Goal: Information Seeking & Learning: Learn about a topic

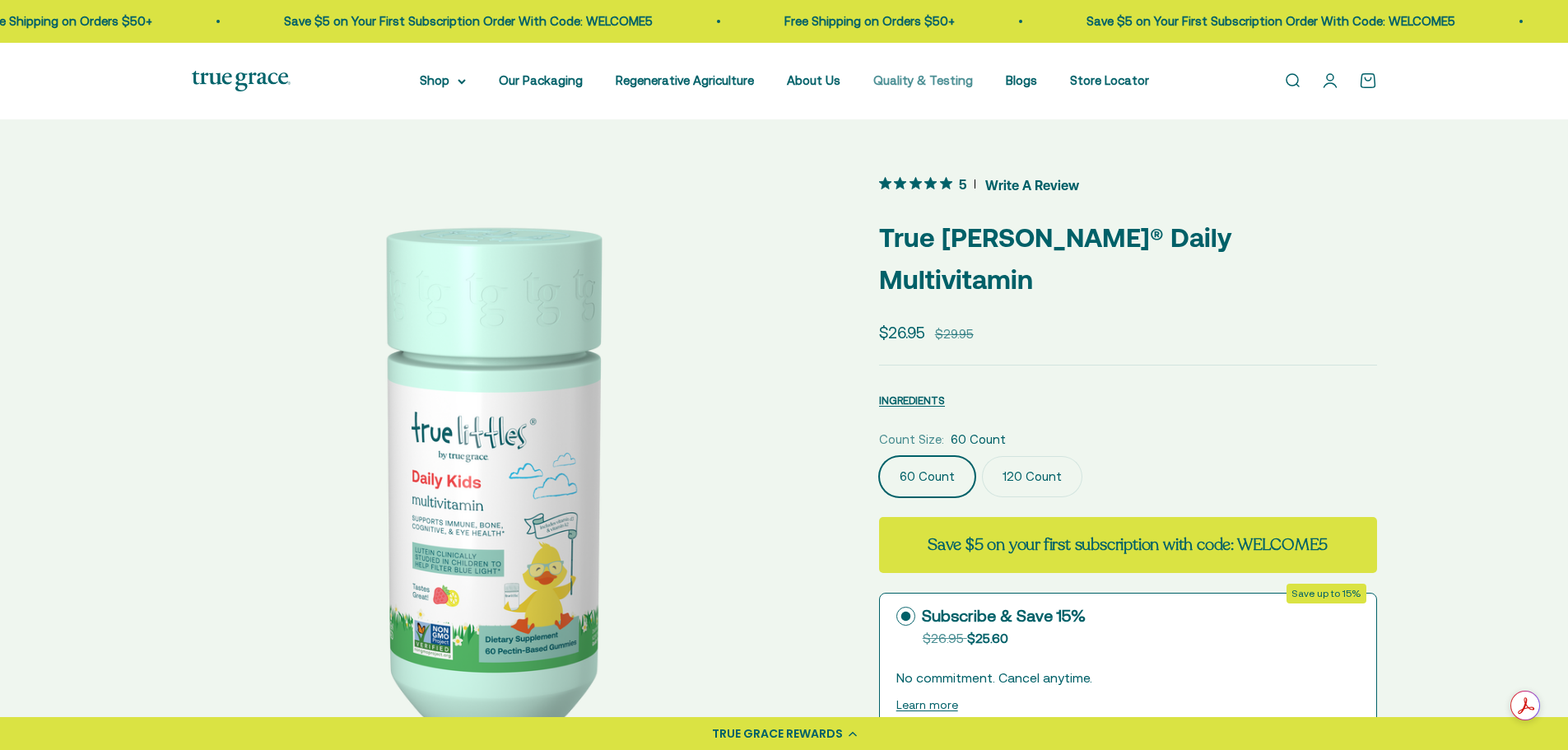
click at [912, 84] on link "Quality & Testing" at bounding box center [922, 80] width 99 height 14
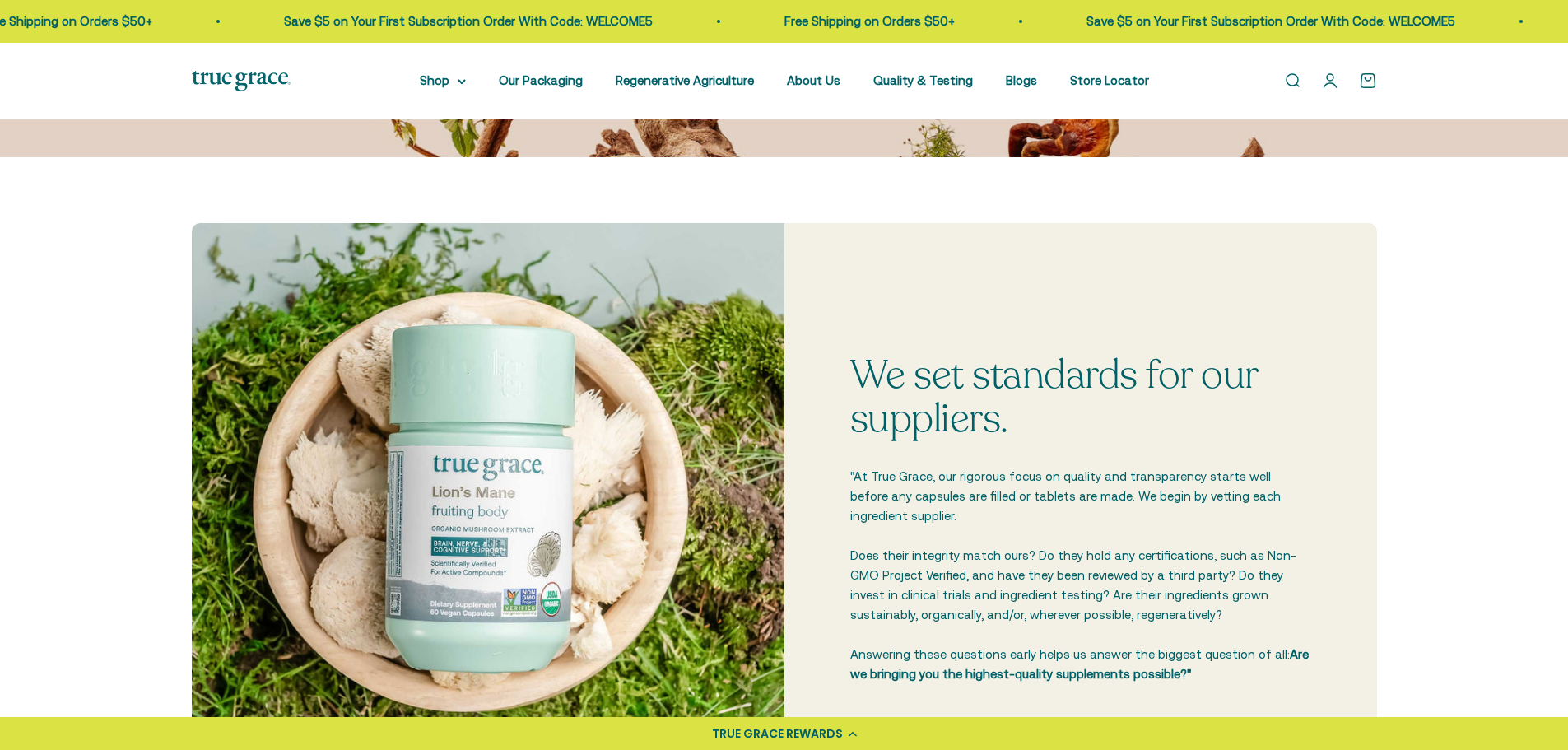
scroll to position [329, 0]
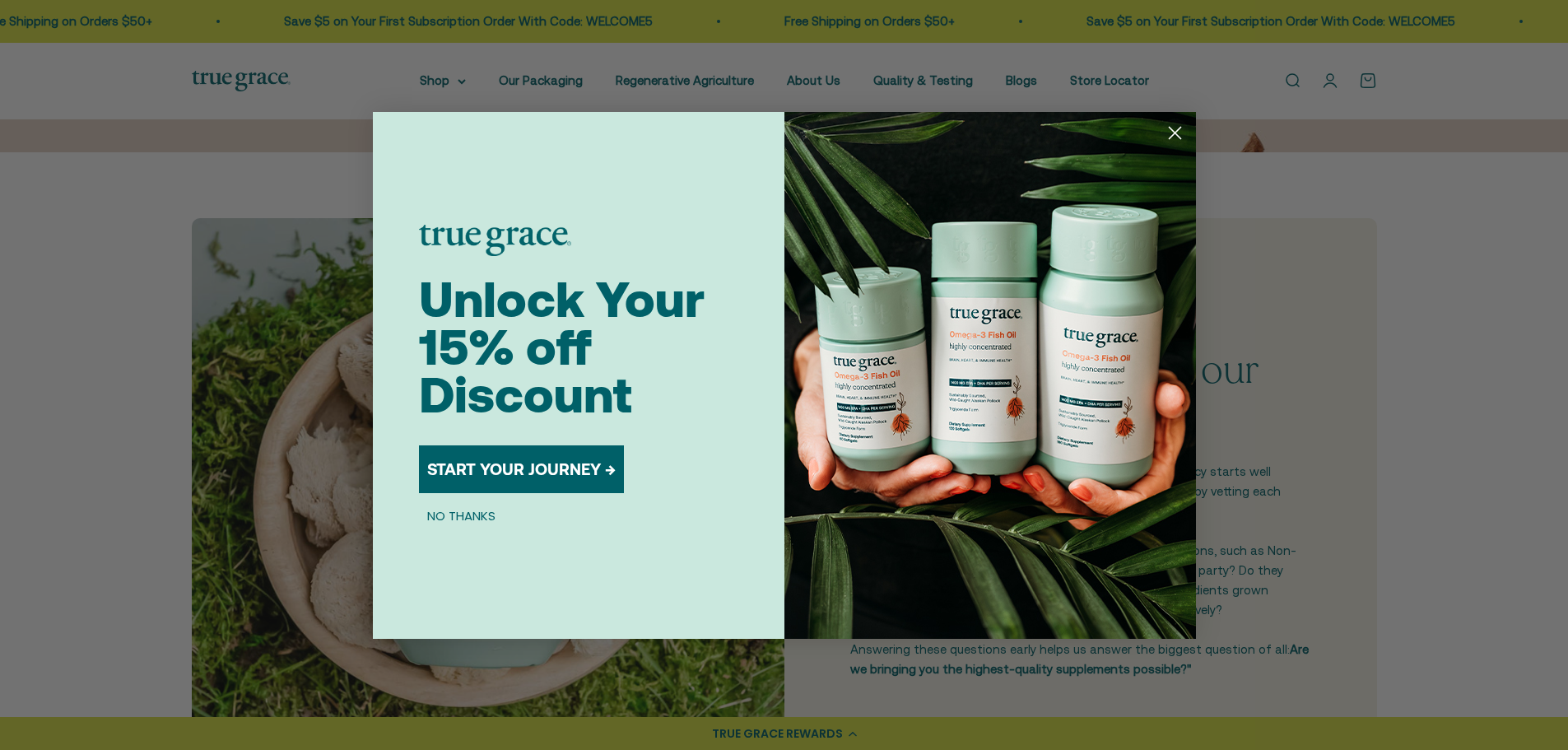
click at [1181, 132] on circle "Close dialog" at bounding box center [1174, 132] width 28 height 28
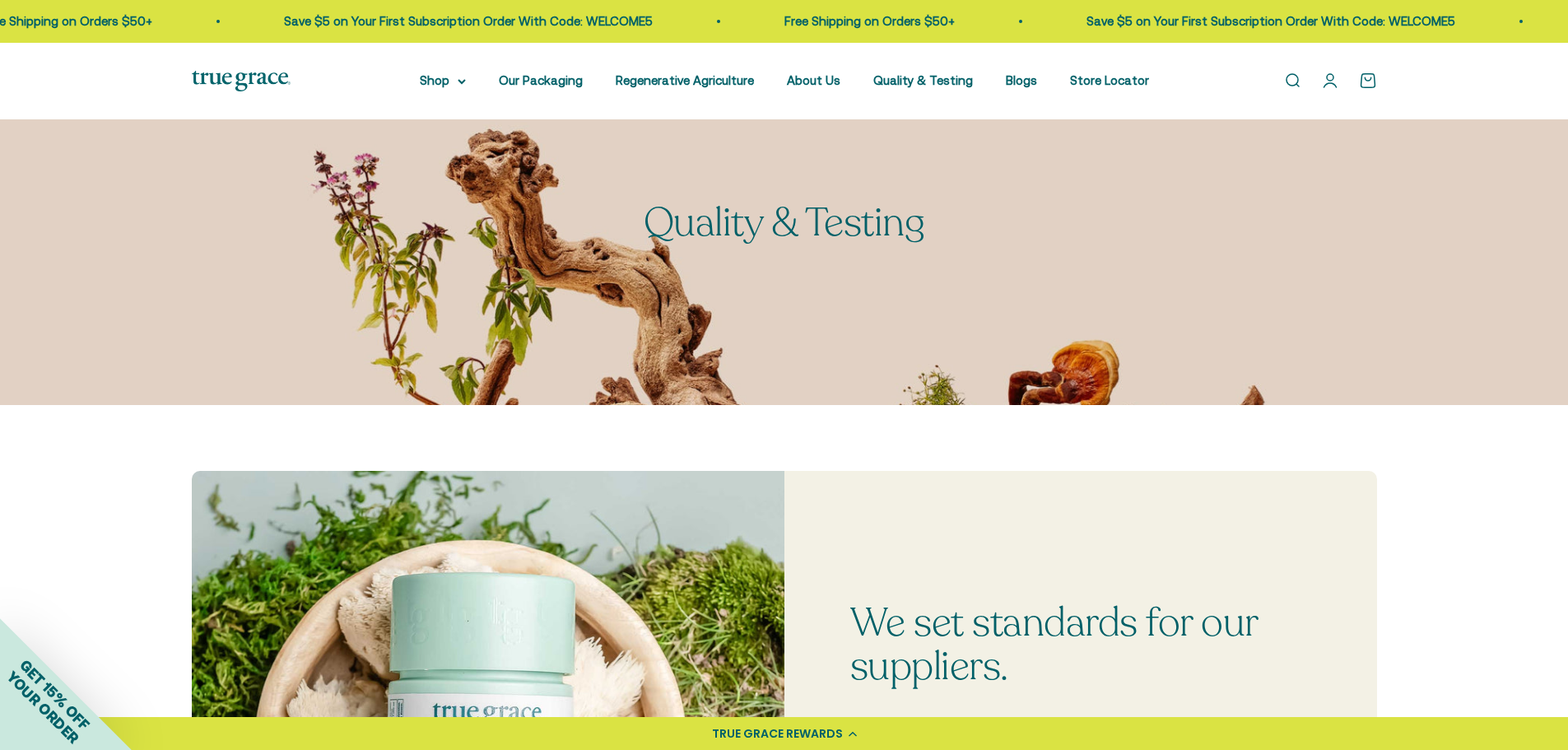
scroll to position [0, 0]
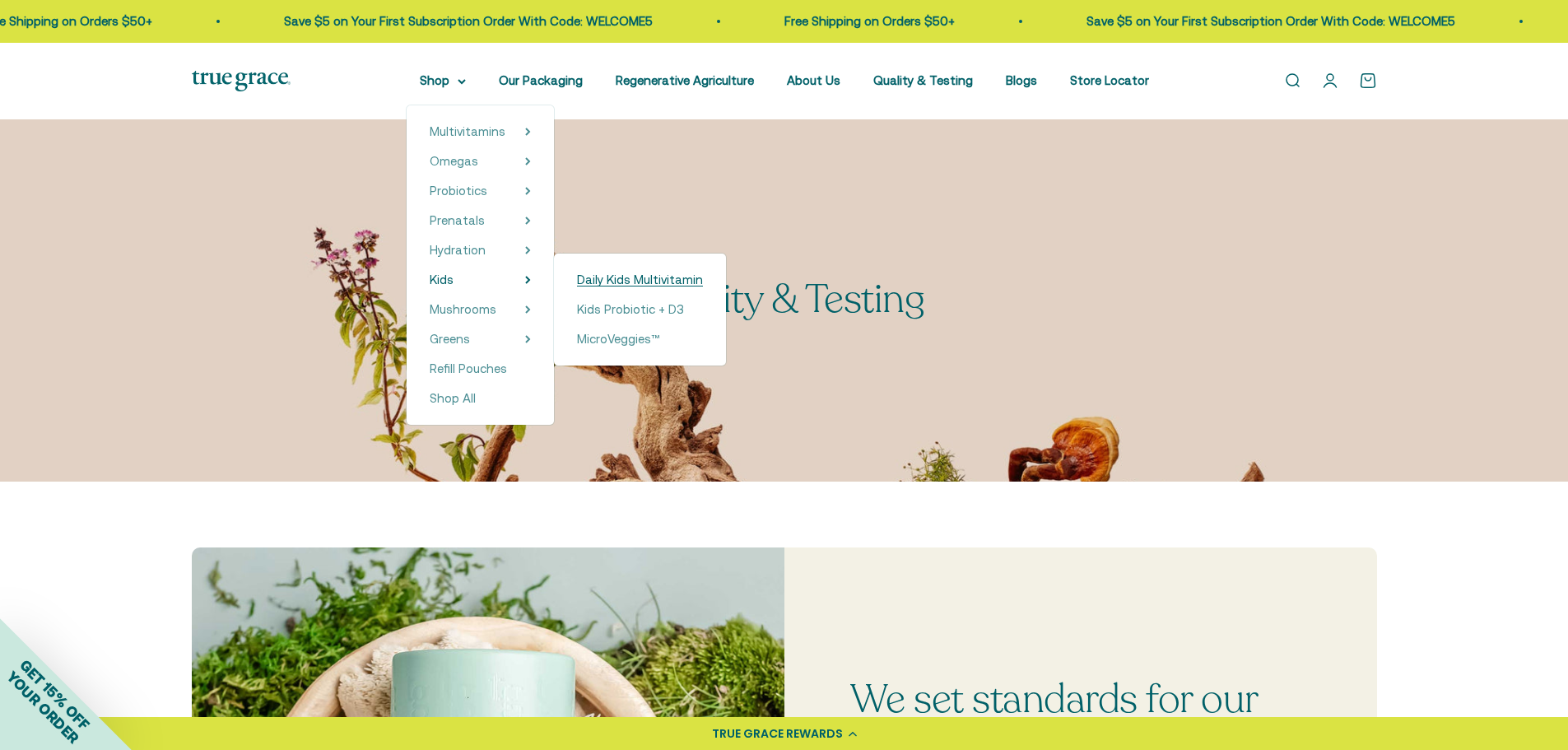
click at [662, 279] on span "Daily Kids Multivitamin" at bounding box center [639, 279] width 126 height 14
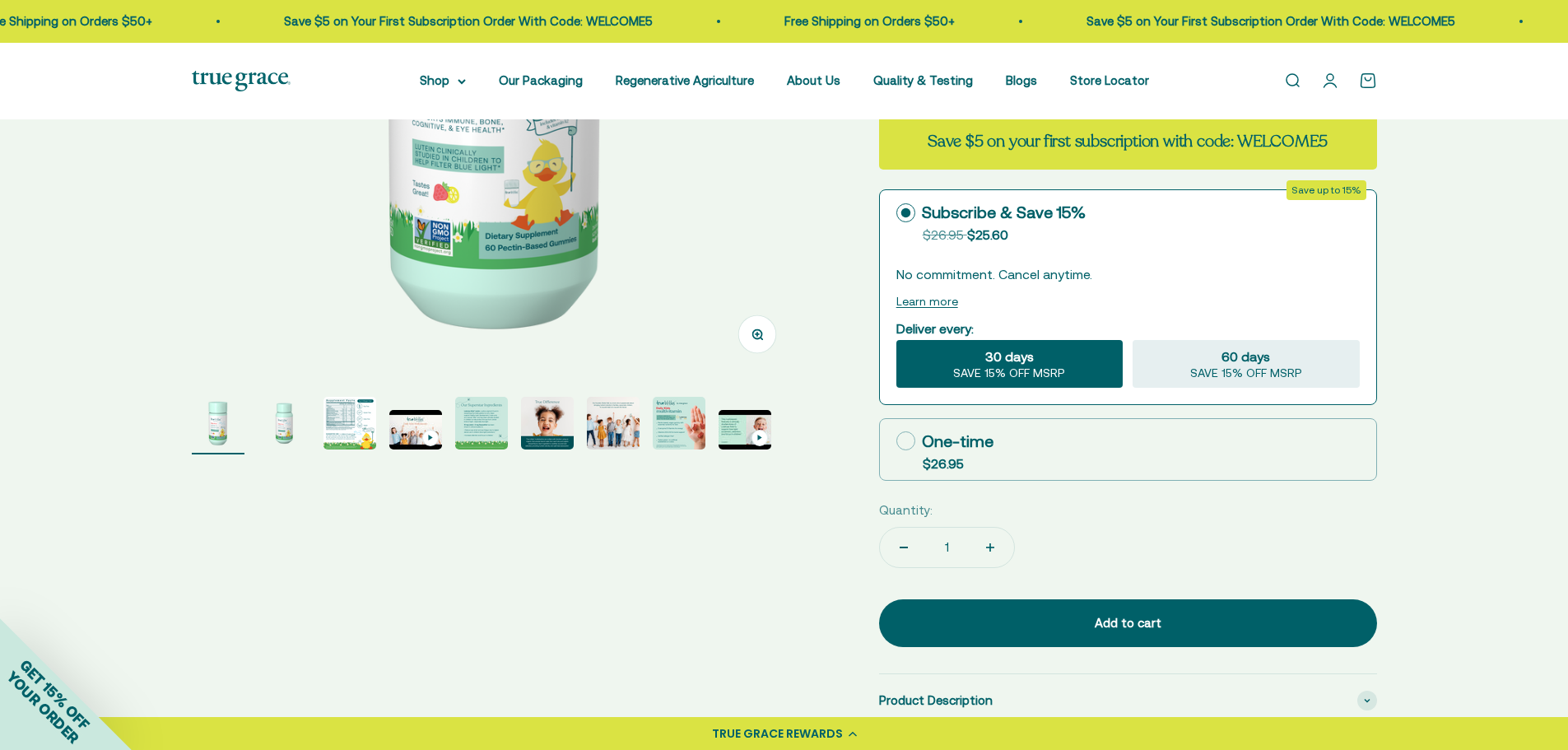
scroll to position [412, 0]
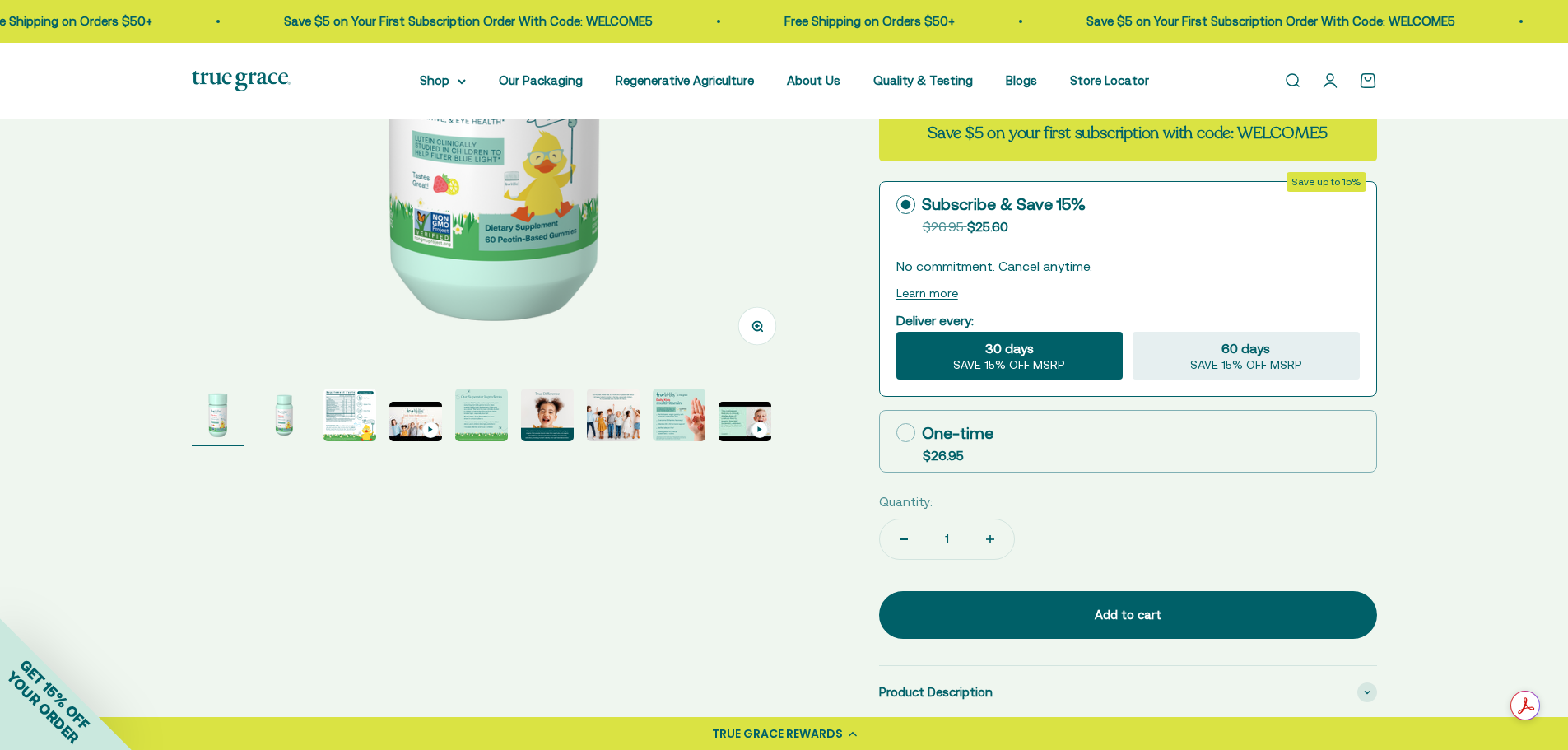
click at [354, 413] on img "Go to item 3" at bounding box center [349, 415] width 52 height 52
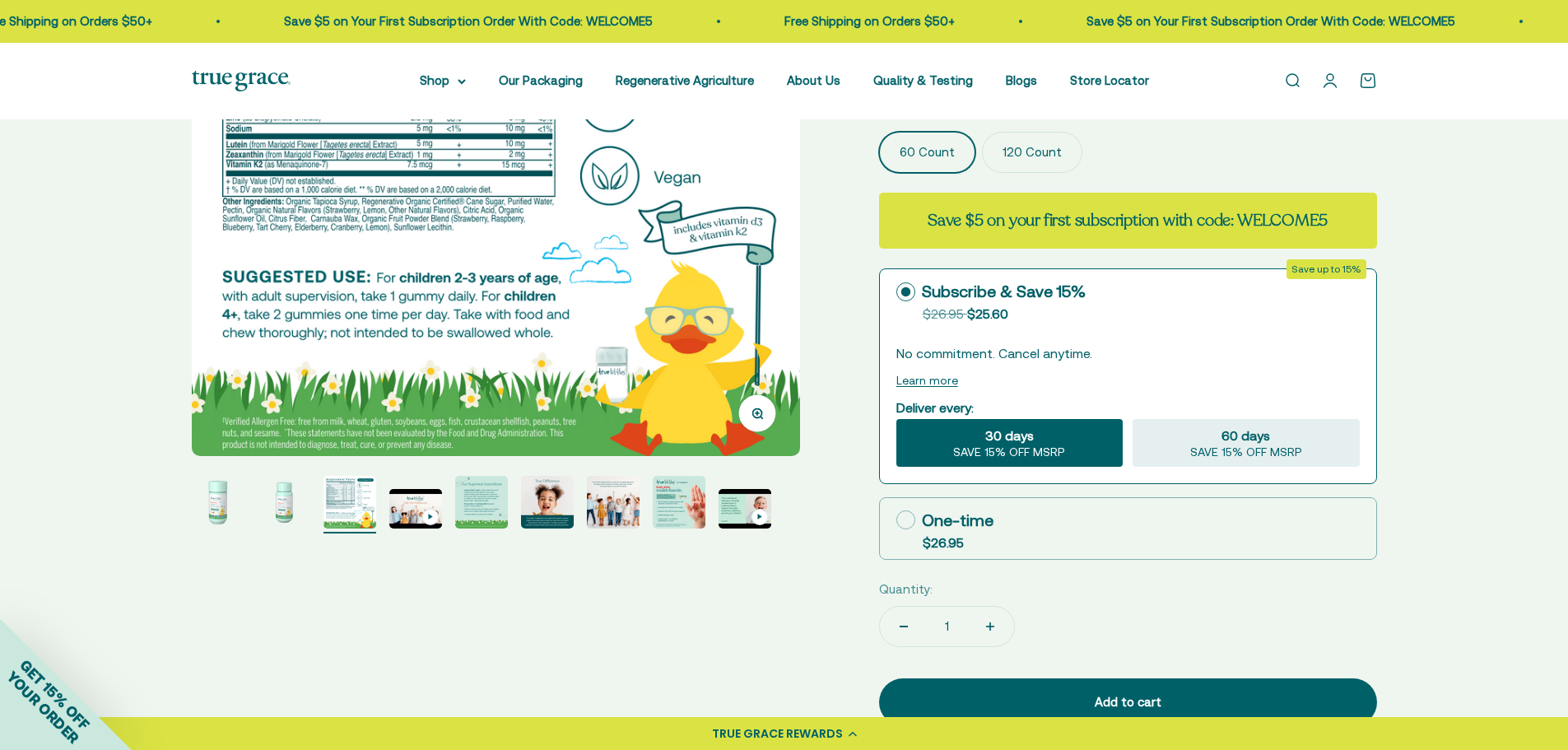
scroll to position [329, 0]
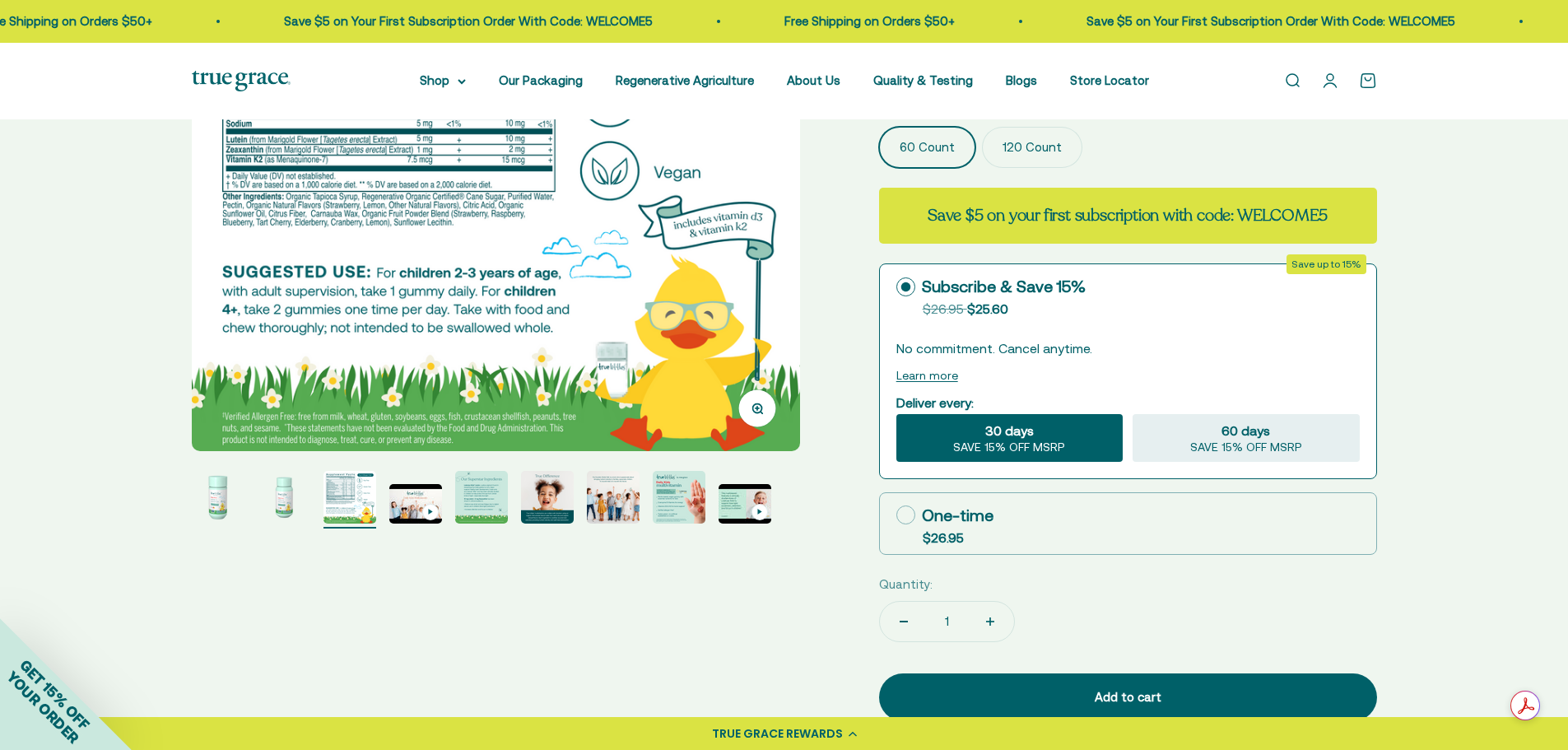
click at [480, 493] on img "Go to item 5" at bounding box center [480, 496] width 52 height 52
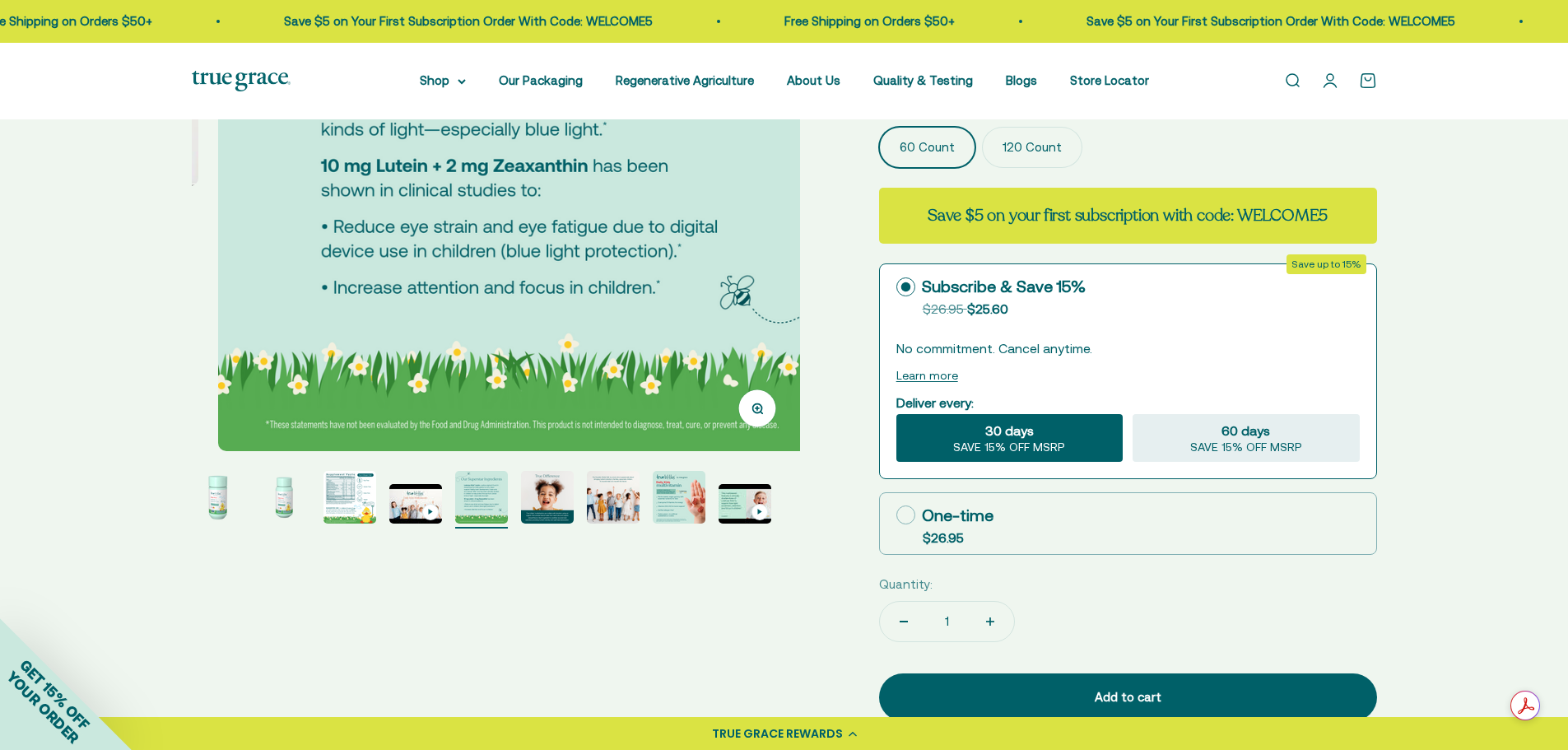
scroll to position [0, 2512]
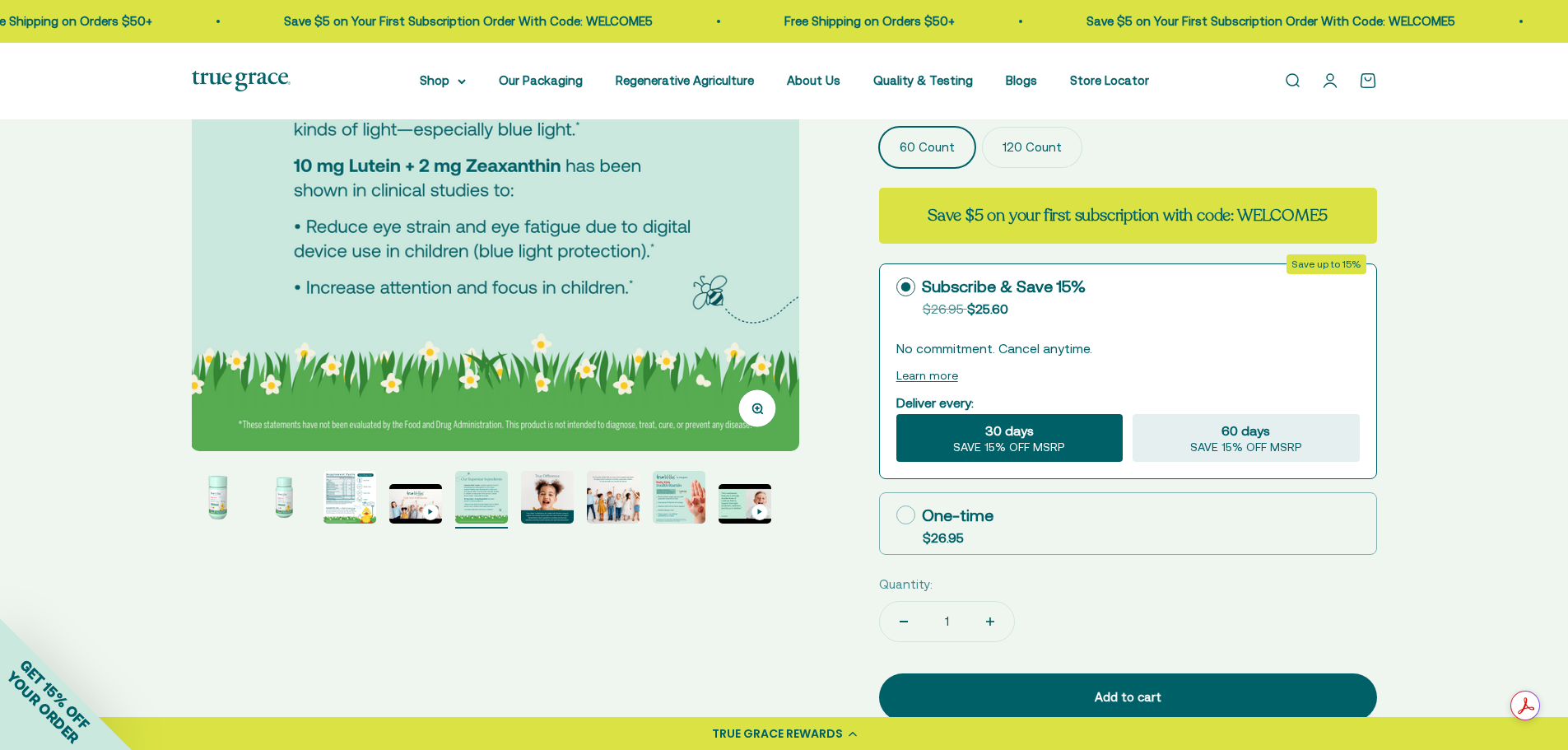
click at [421, 500] on img "Go to item 4" at bounding box center [415, 504] width 52 height 40
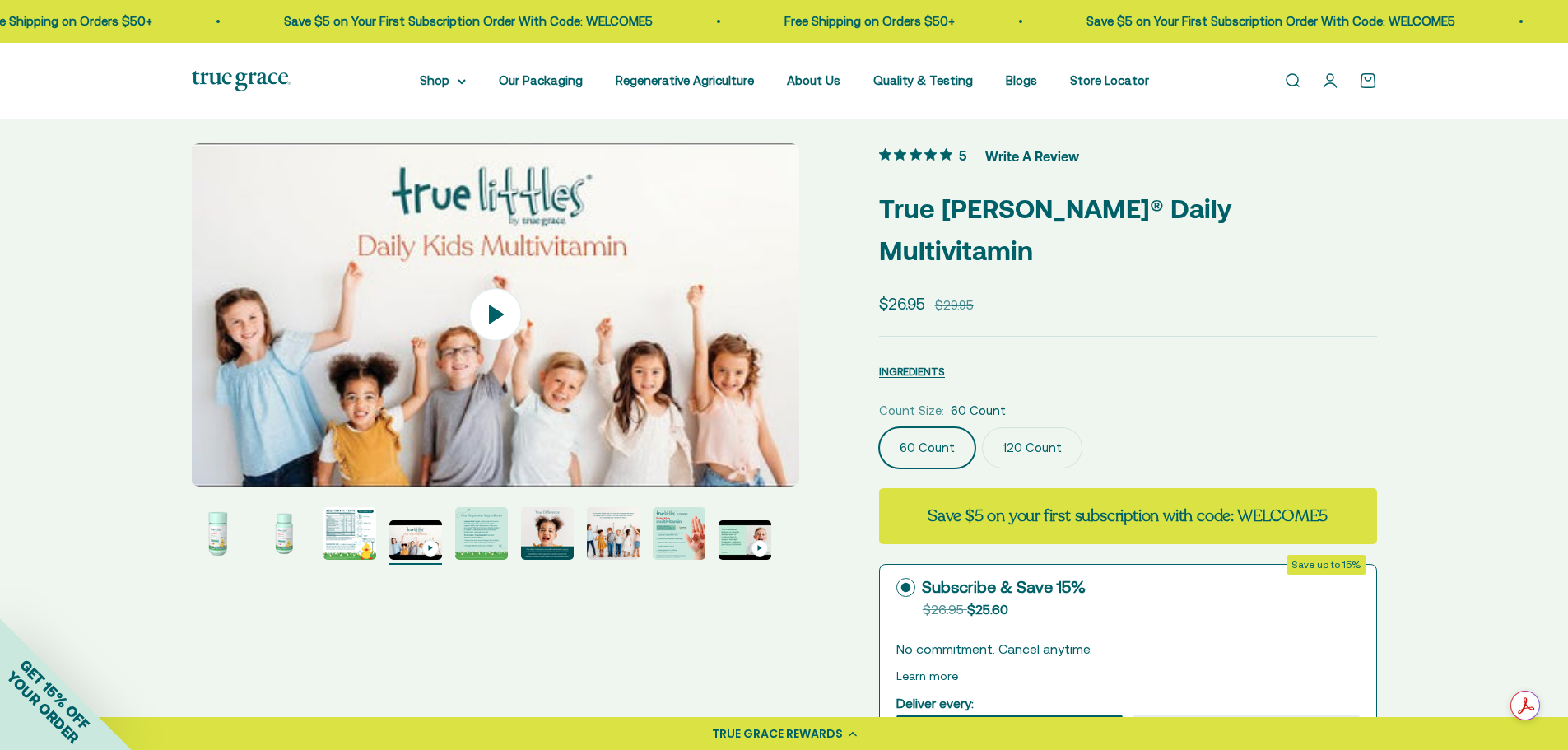
scroll to position [0, 0]
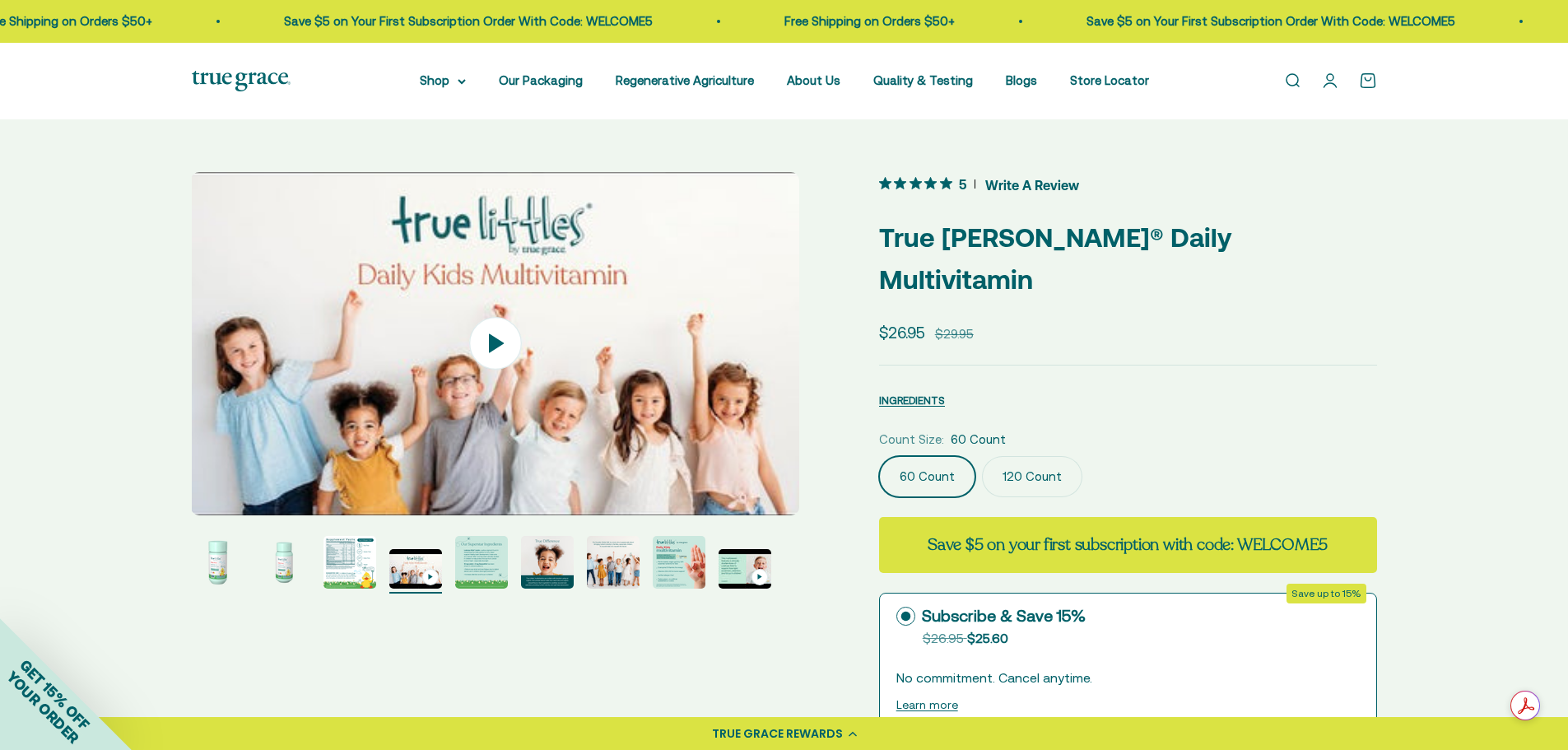
click at [487, 550] on img "Go to item 5" at bounding box center [480, 562] width 52 height 52
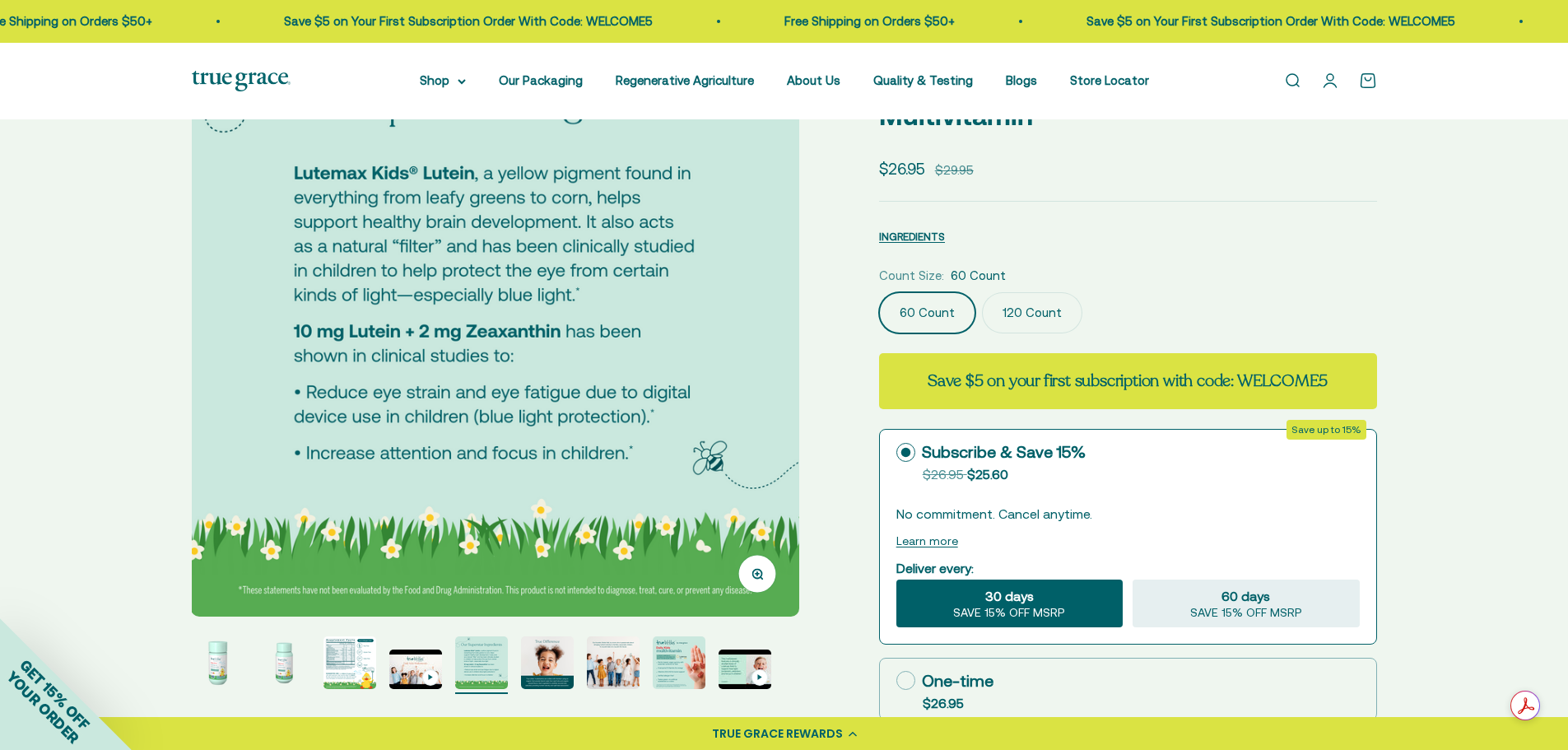
scroll to position [165, 0]
click at [675, 661] on img "Go to item 8" at bounding box center [678, 662] width 52 height 52
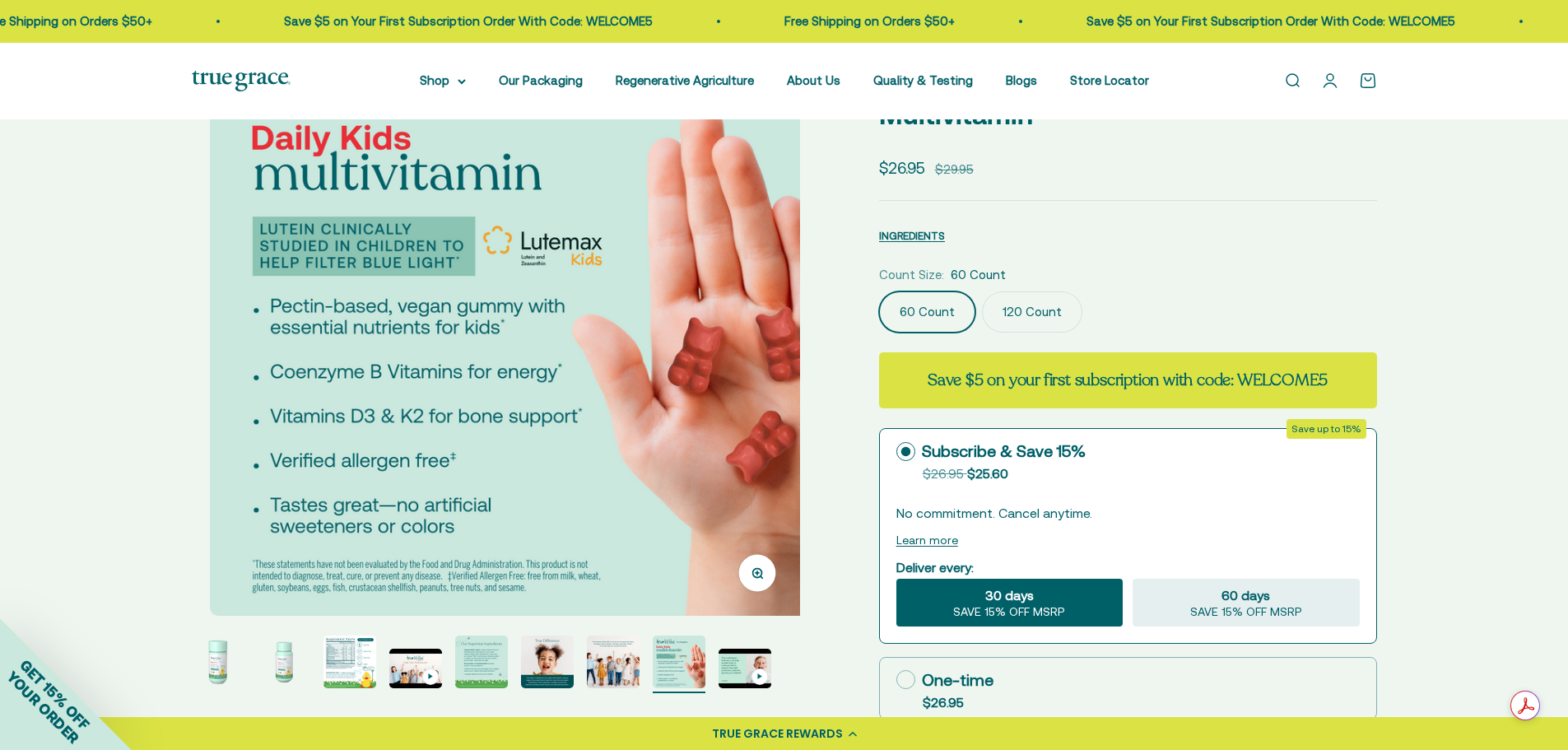
scroll to position [0, 4396]
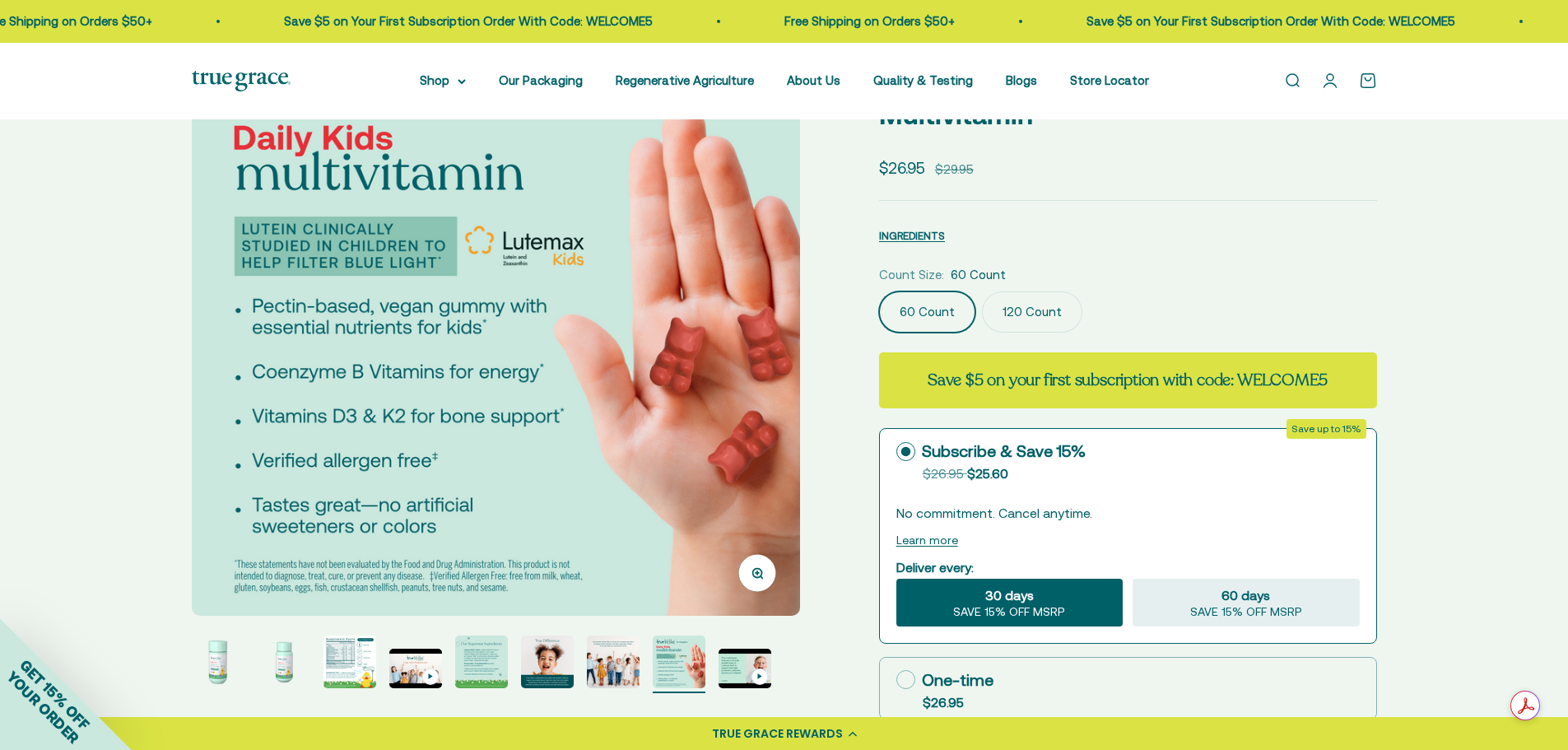
click at [756, 664] on img "Go to item 9" at bounding box center [744, 668] width 52 height 40
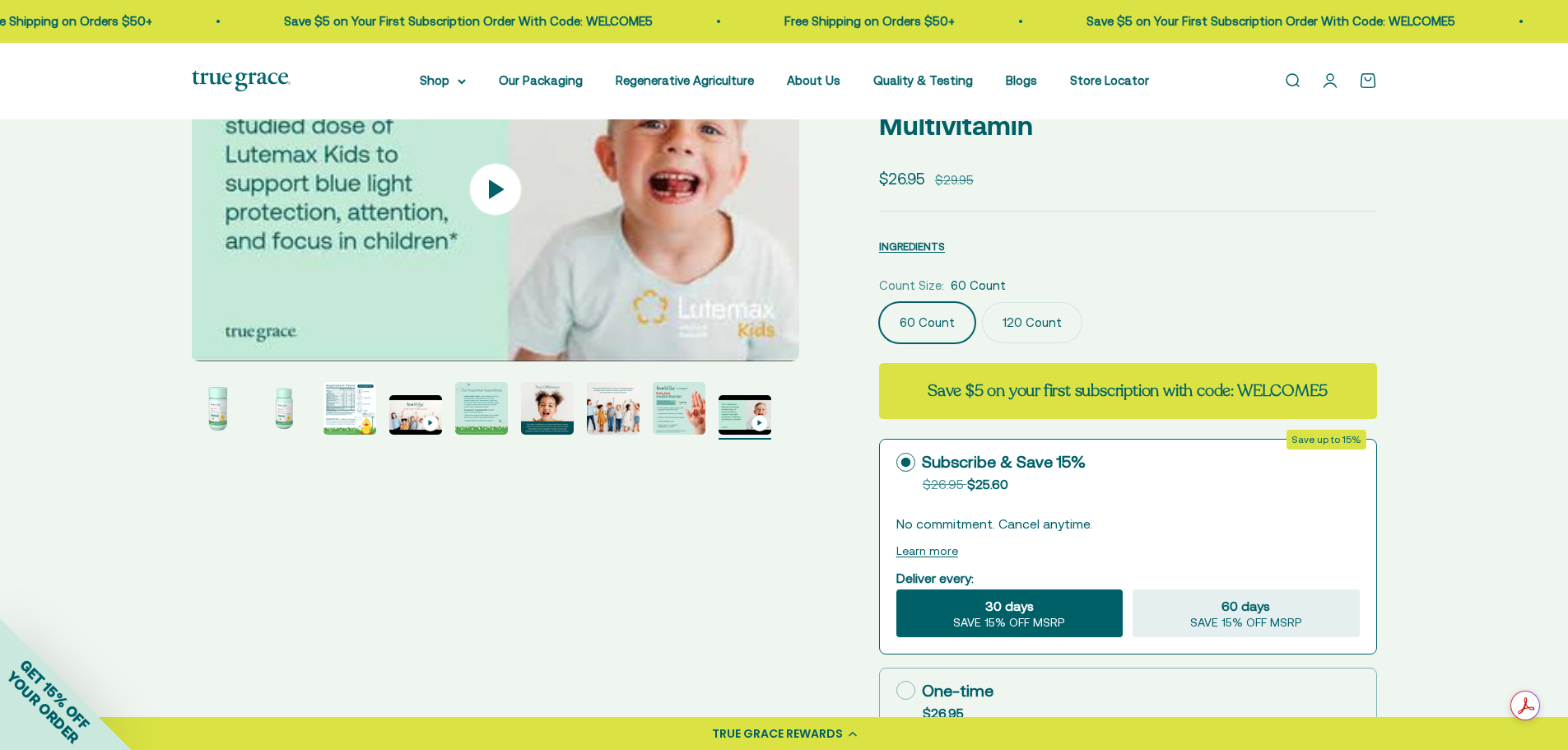
scroll to position [0, 0]
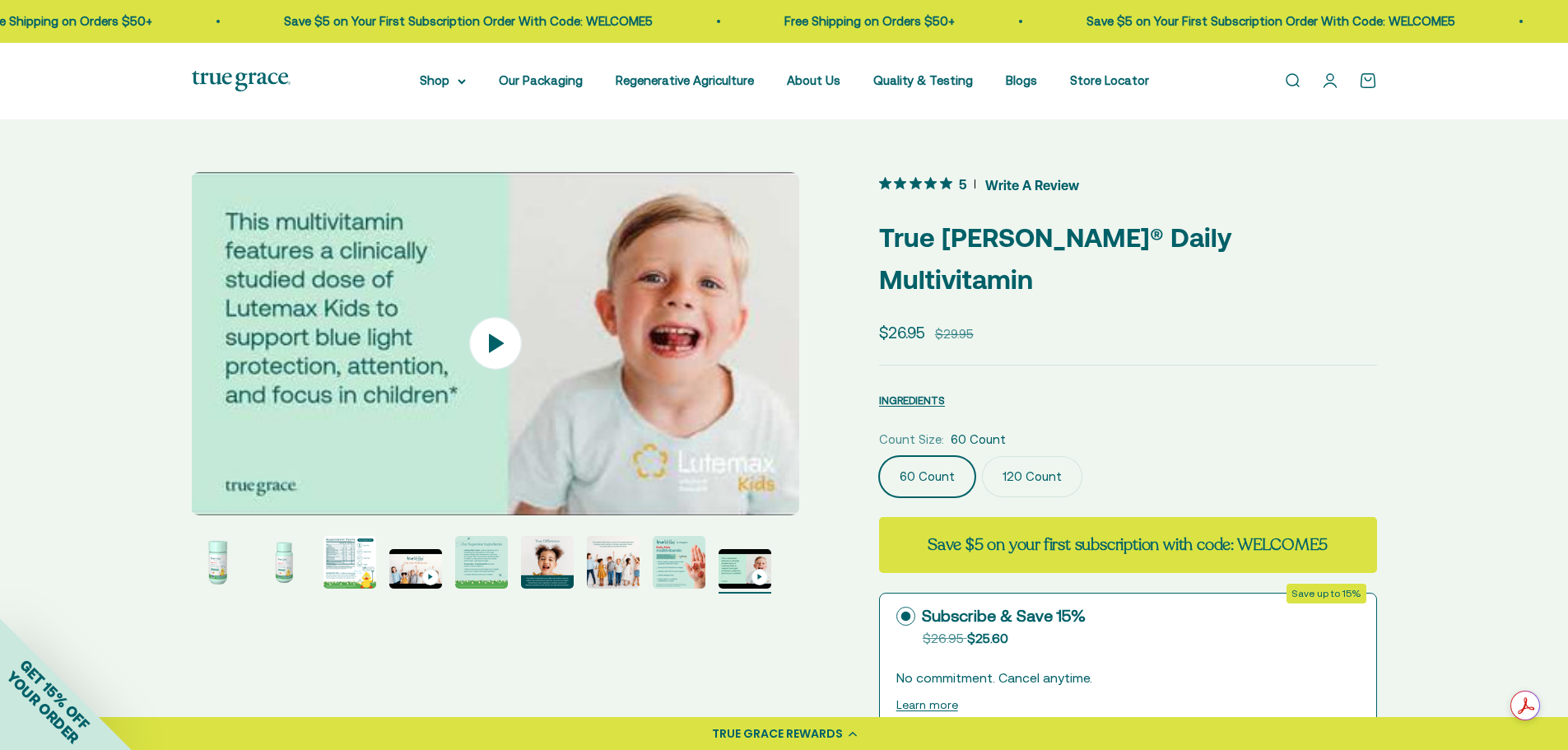
click at [217, 572] on img "Go to item 1" at bounding box center [218, 562] width 52 height 52
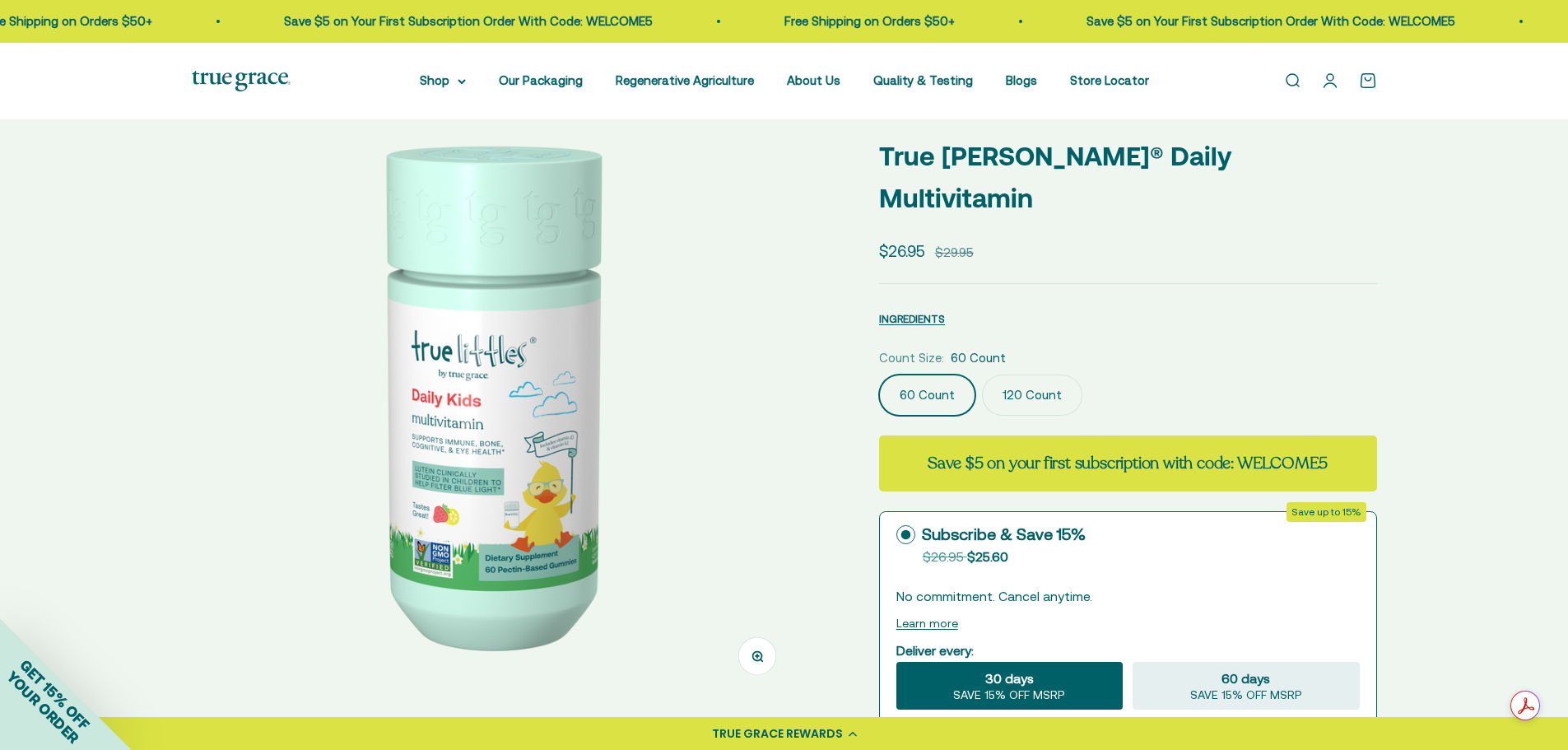
scroll to position [83, 0]
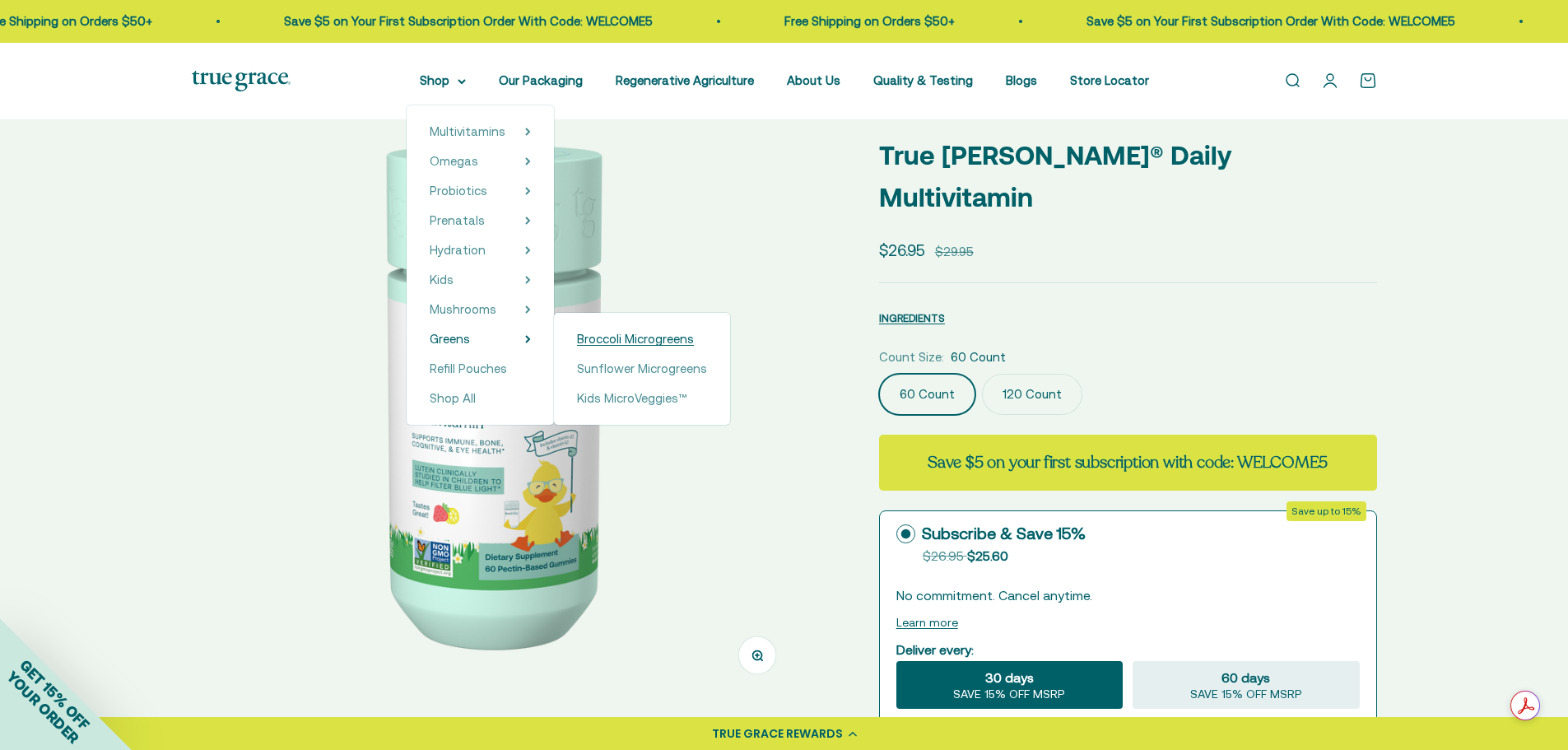
click at [644, 339] on span "Broccoli Microgreens" at bounding box center [635, 338] width 117 height 14
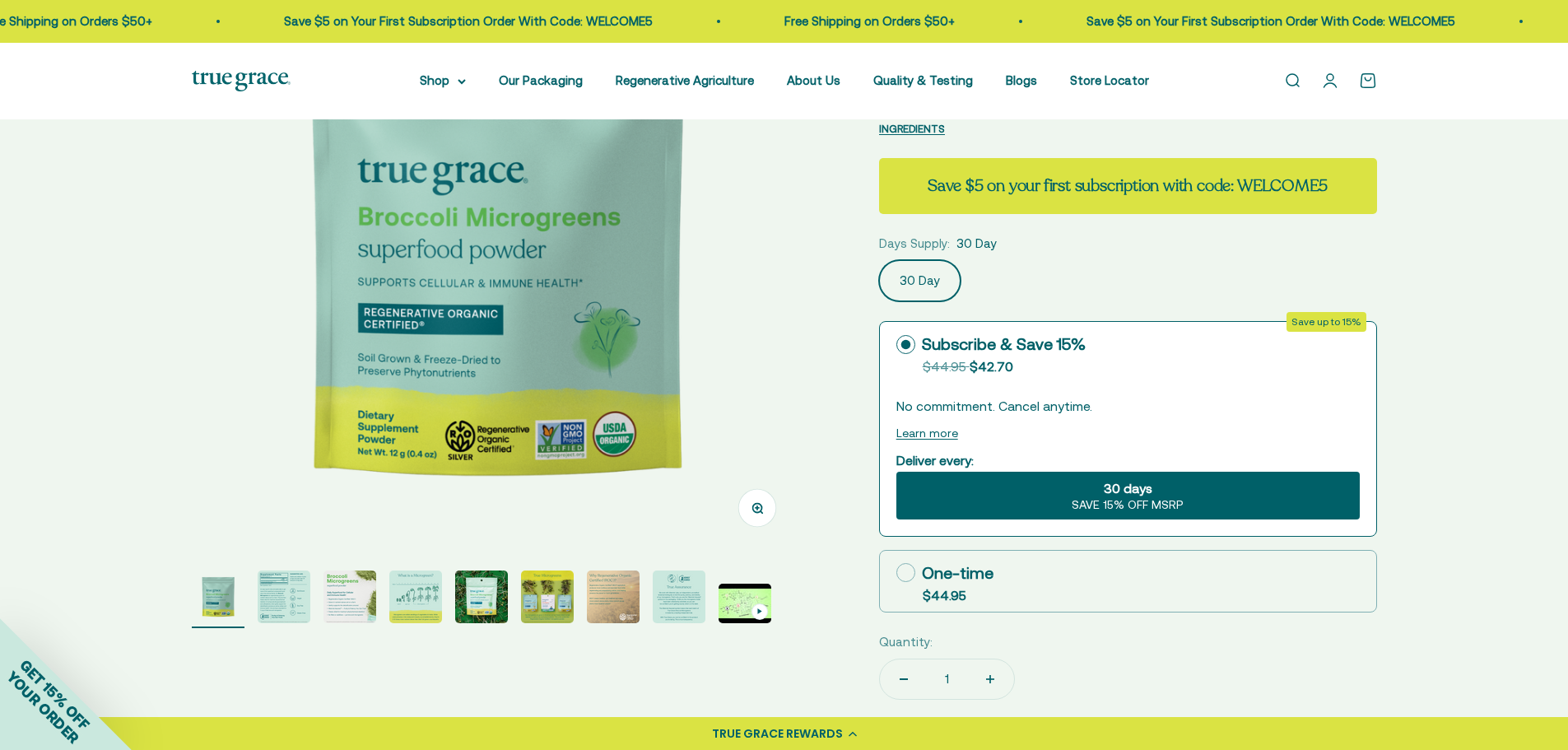
scroll to position [247, 0]
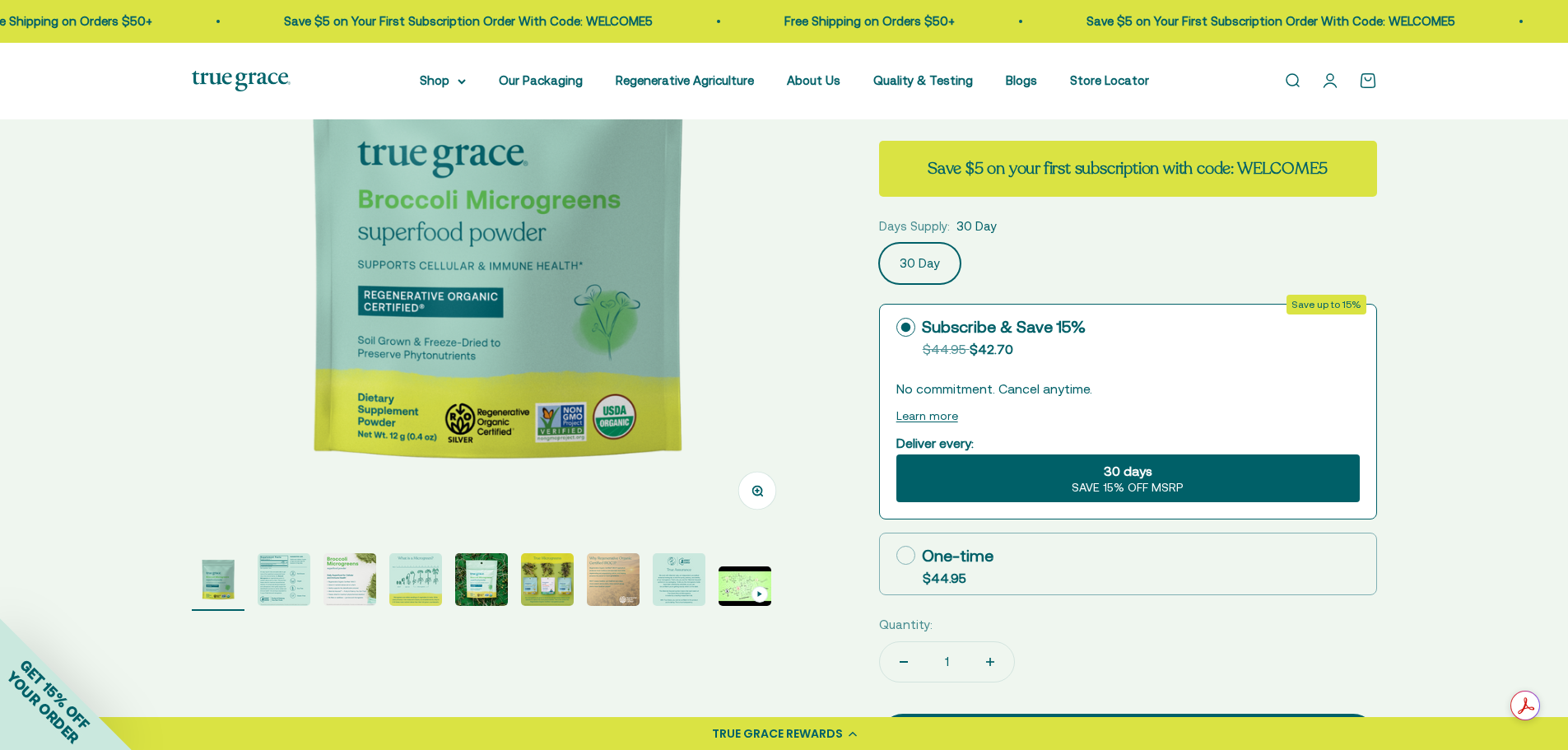
click at [275, 581] on img "Go to item 2" at bounding box center [283, 579] width 52 height 52
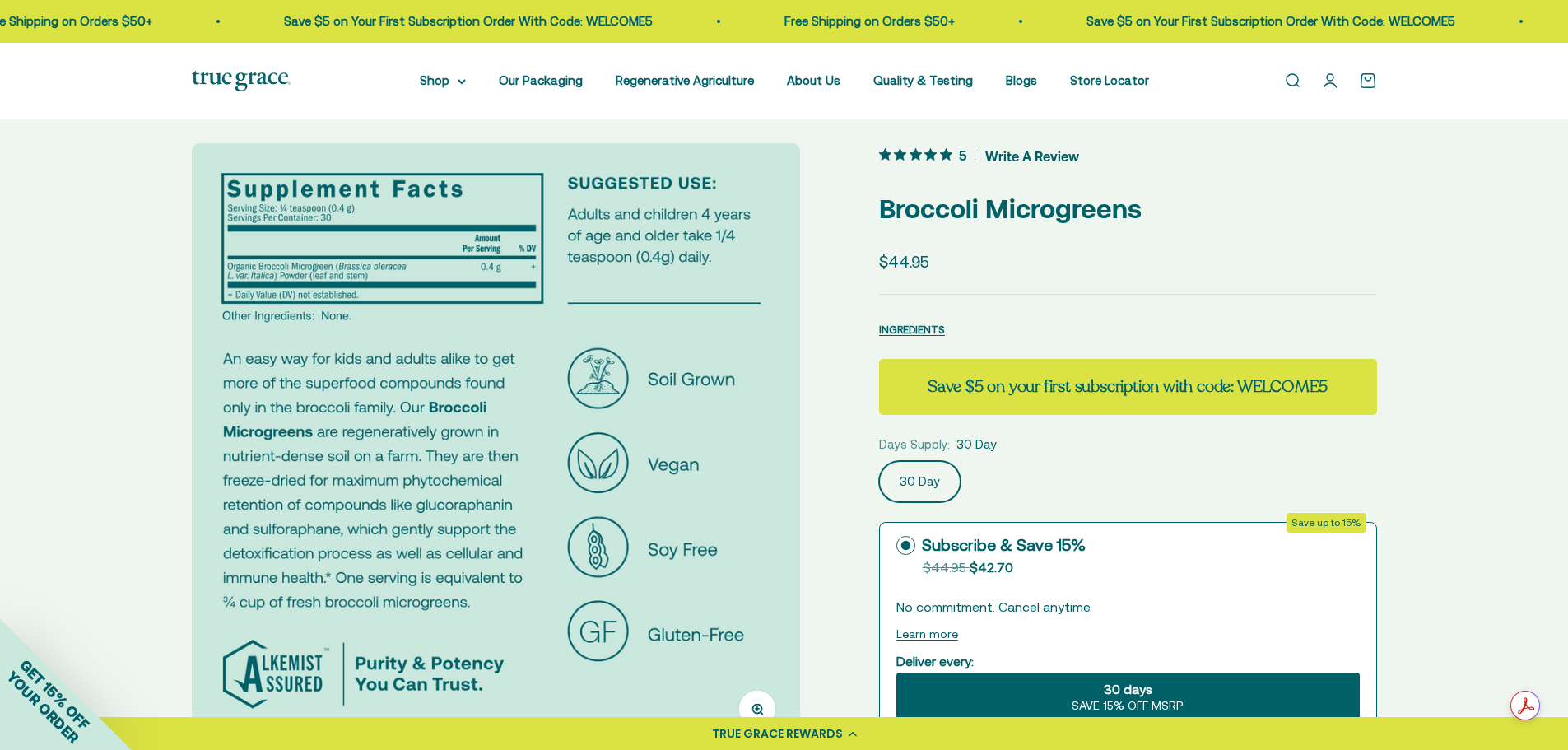
scroll to position [0, 0]
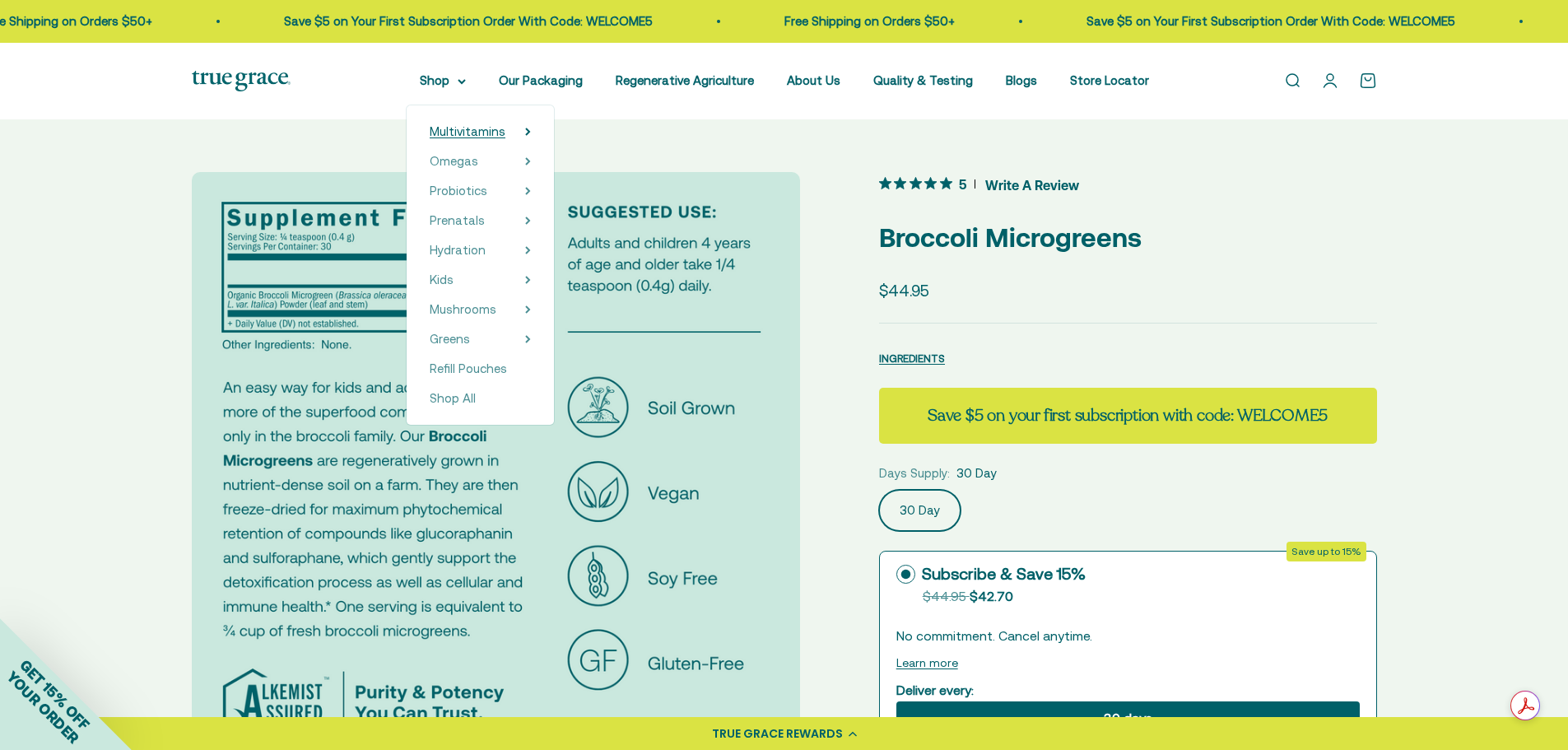
click at [493, 131] on span "Multivitamins" at bounding box center [468, 131] width 75 height 14
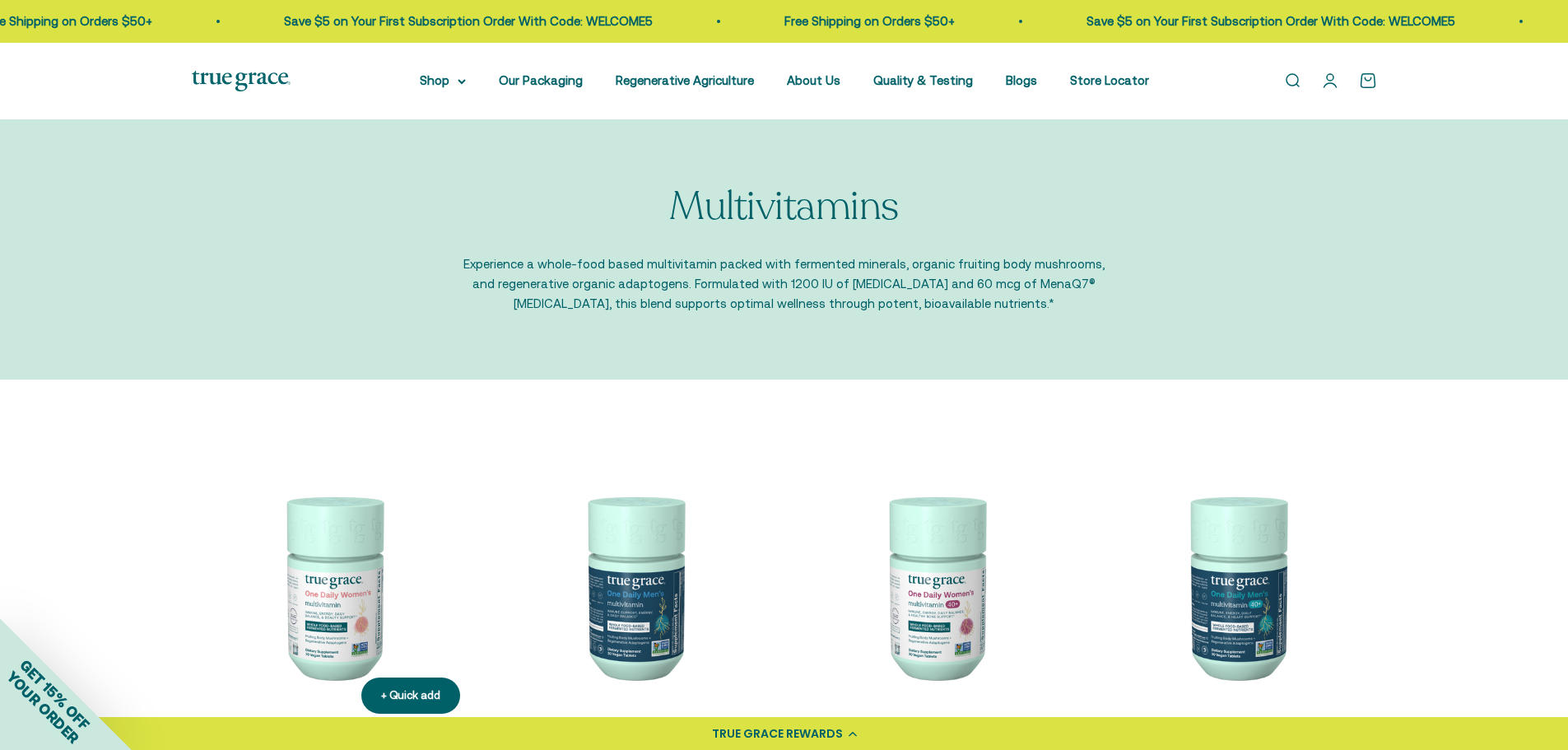
click at [338, 626] on img at bounding box center [333, 586] width 281 height 281
click at [823, 77] on link "About Us" at bounding box center [813, 80] width 53 height 14
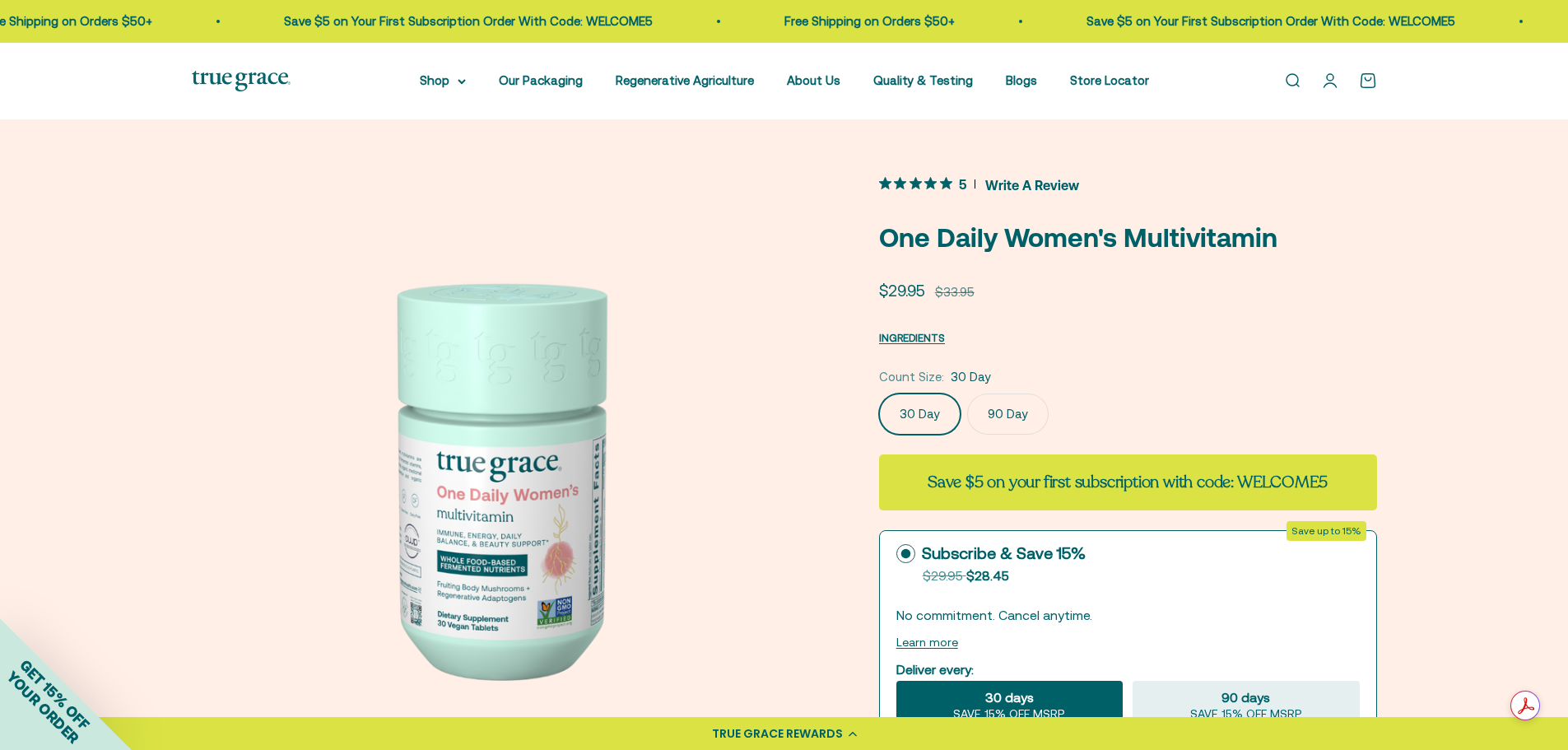
click at [687, 387] on img at bounding box center [496, 476] width 608 height 608
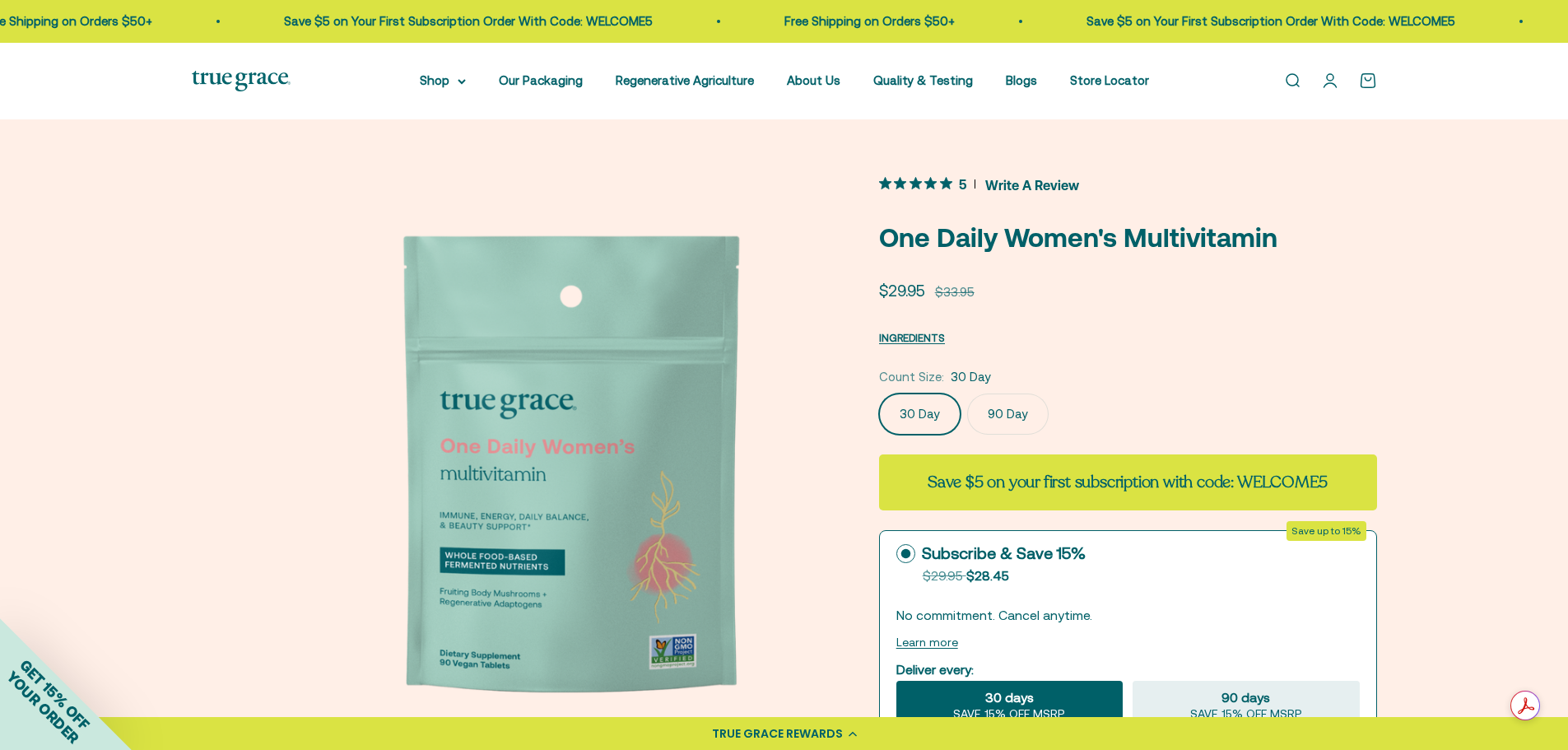
scroll to position [0, 628]
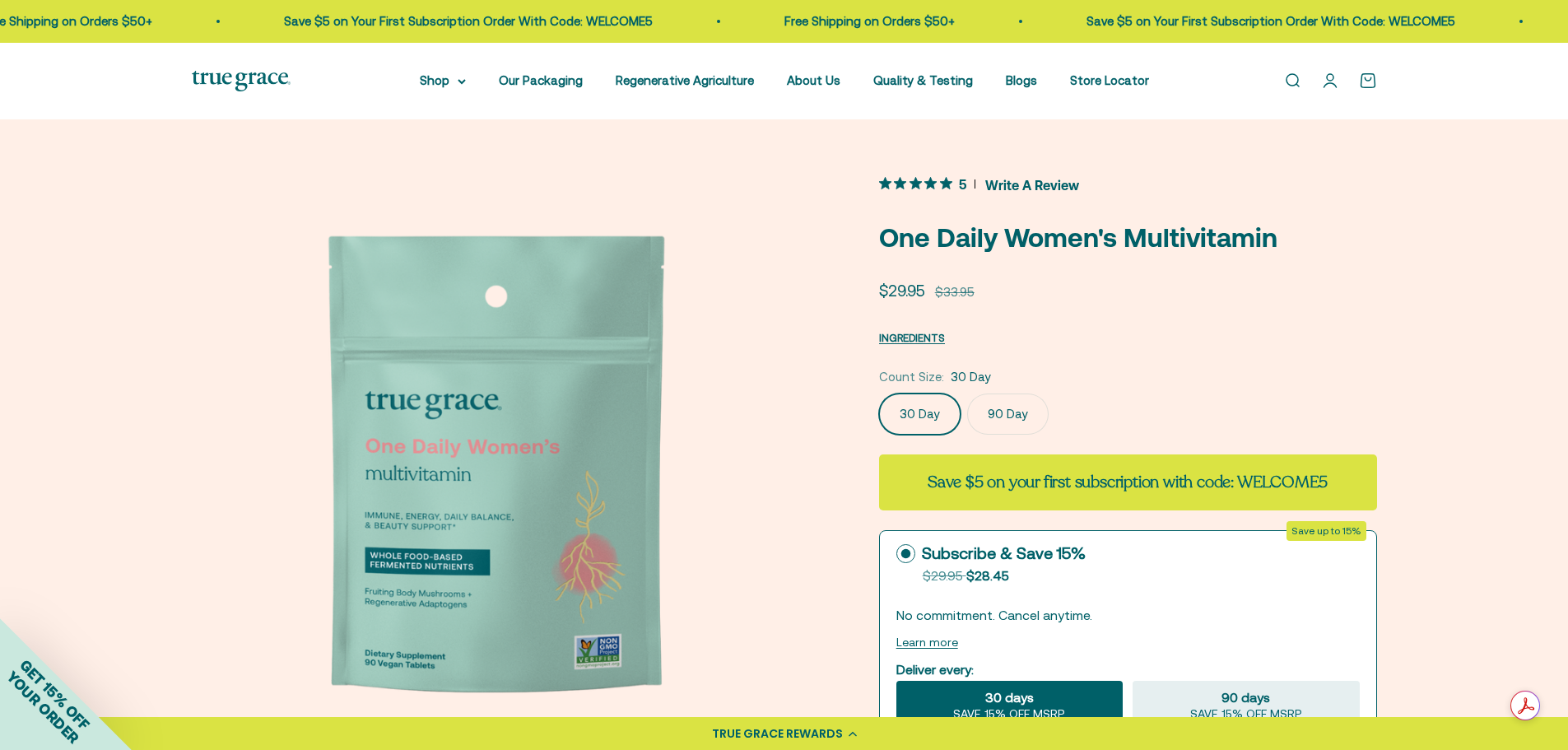
click at [725, 390] on img at bounding box center [496, 476] width 608 height 608
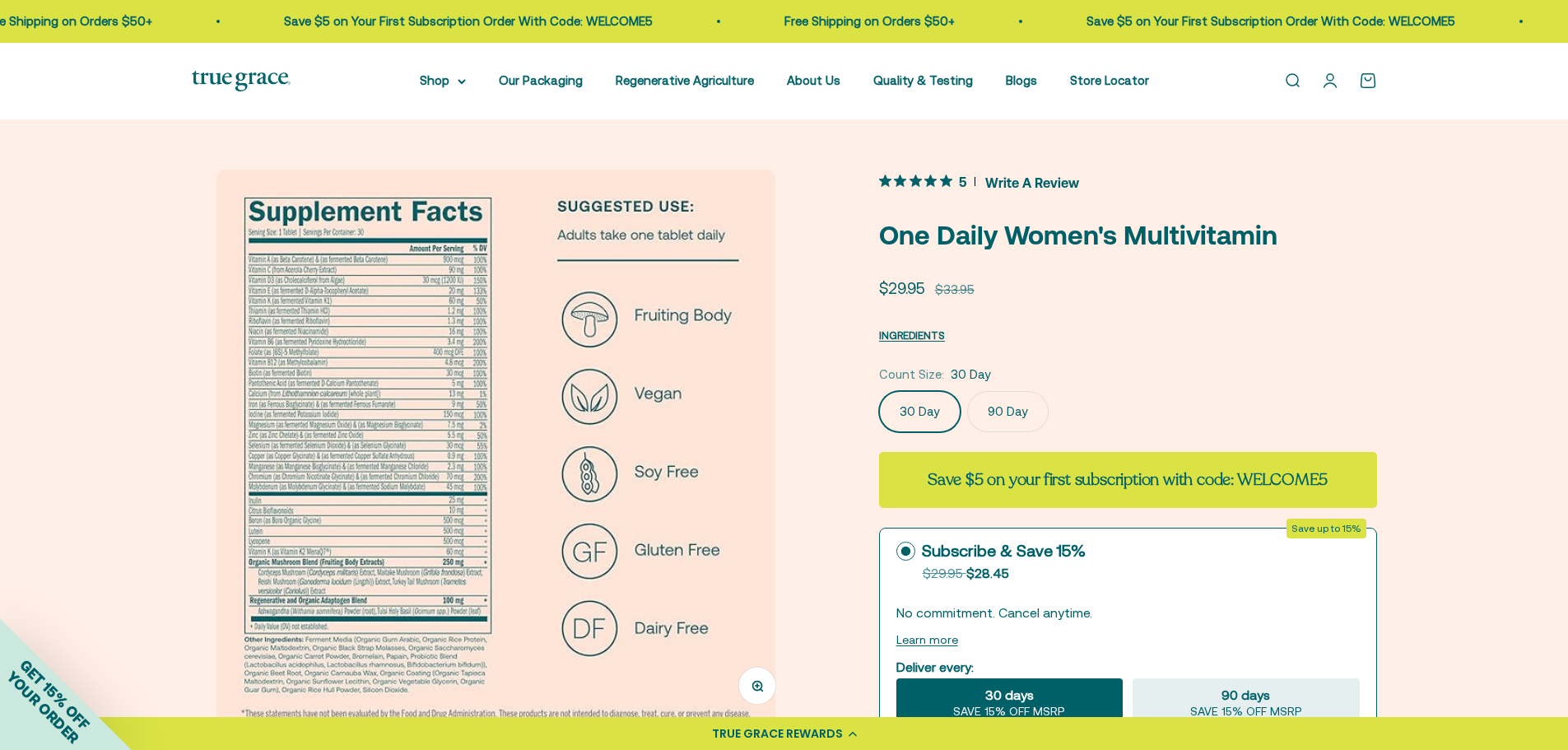
scroll to position [0, 0]
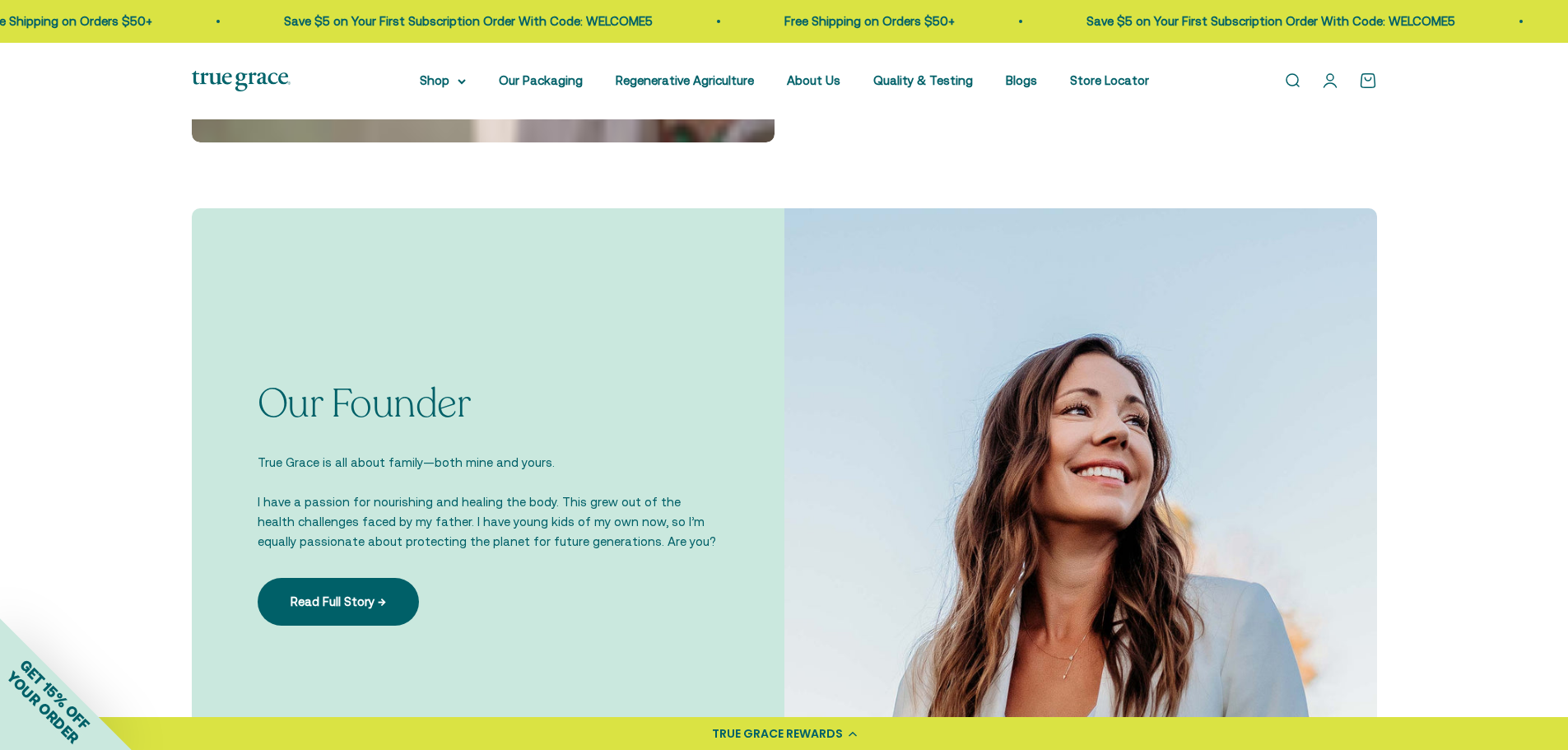
scroll to position [1235, 0]
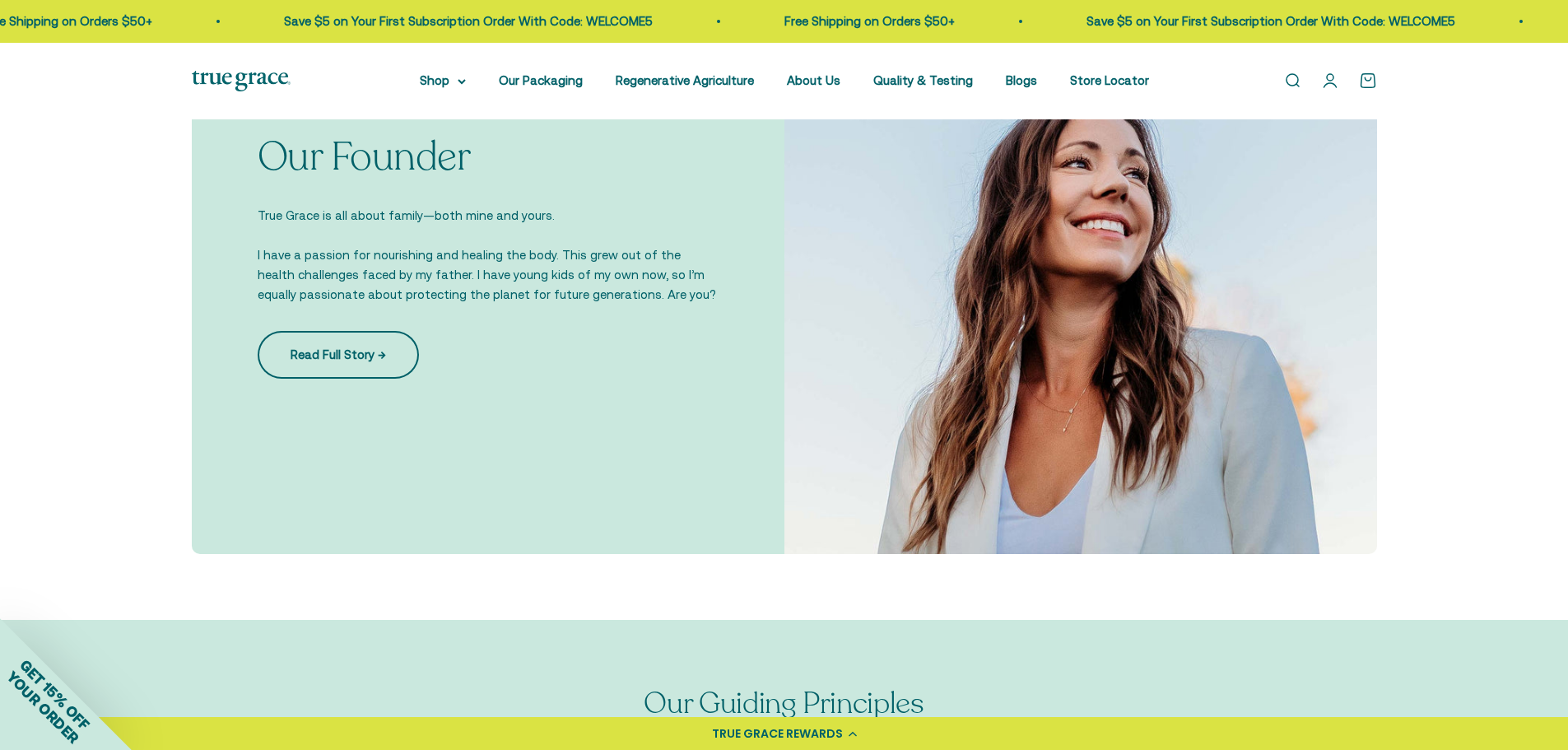
click at [316, 358] on link "Read Full Story →" at bounding box center [338, 355] width 162 height 48
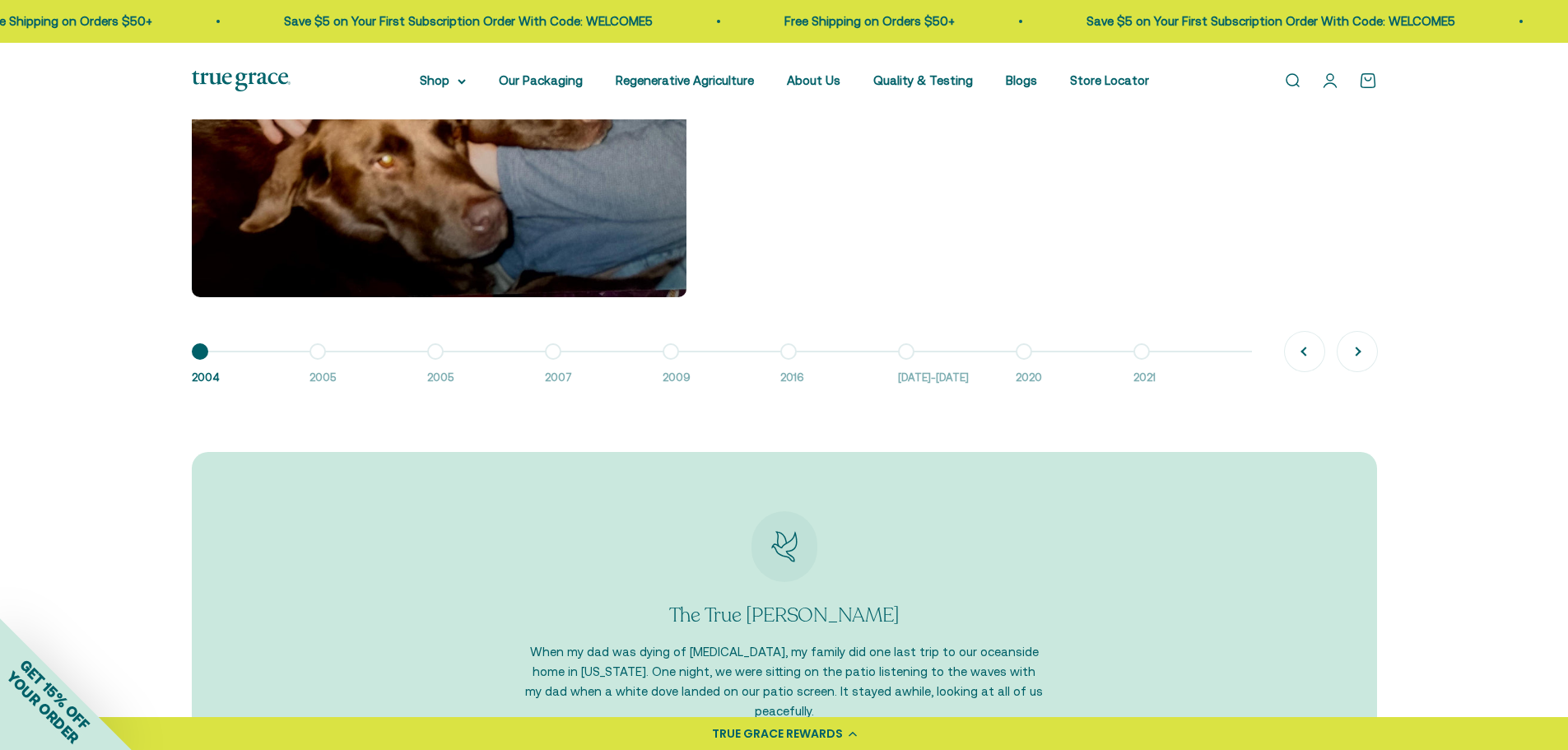
scroll to position [1564, 0]
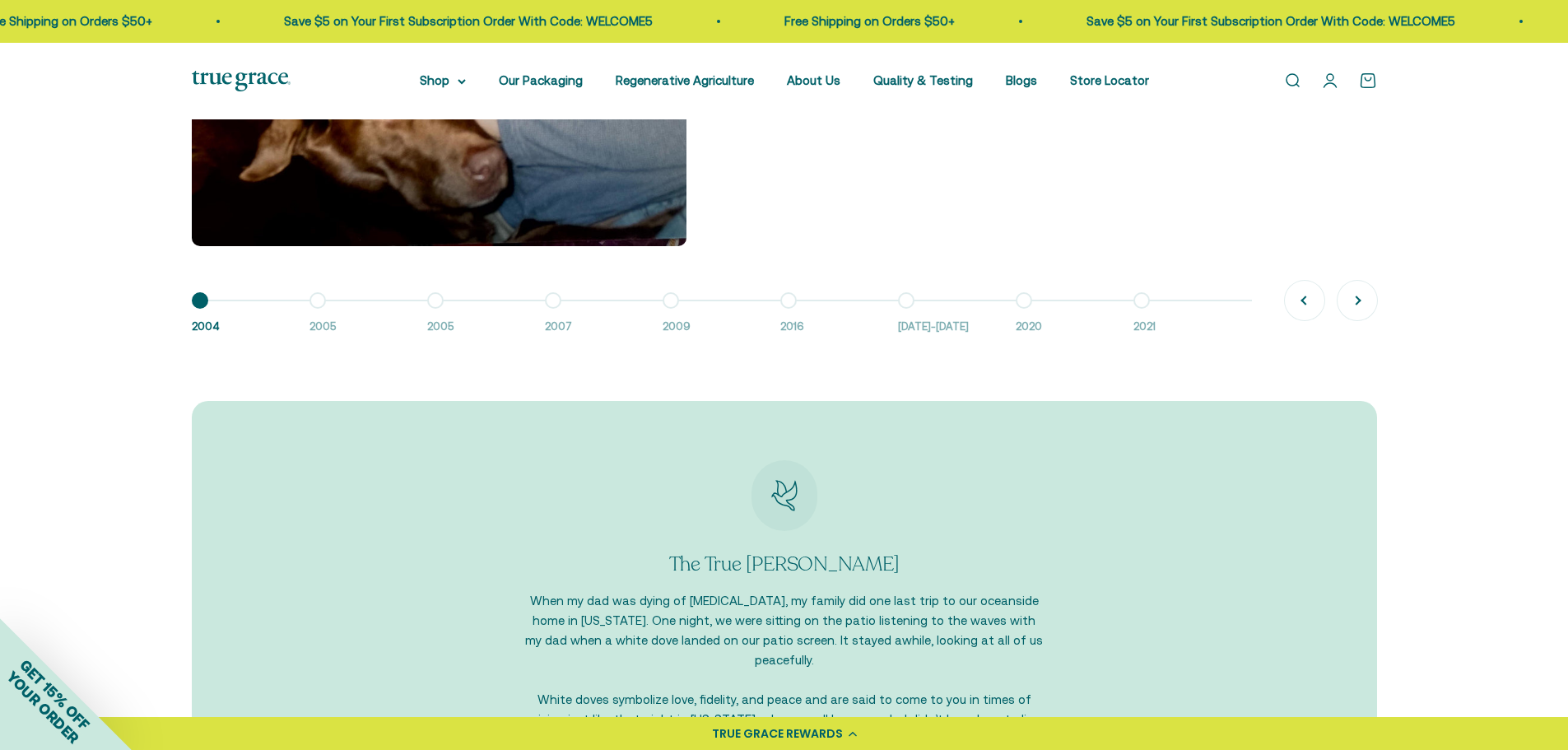
click at [312, 301] on button "Go to item 2 2005" at bounding box center [368, 318] width 118 height 36
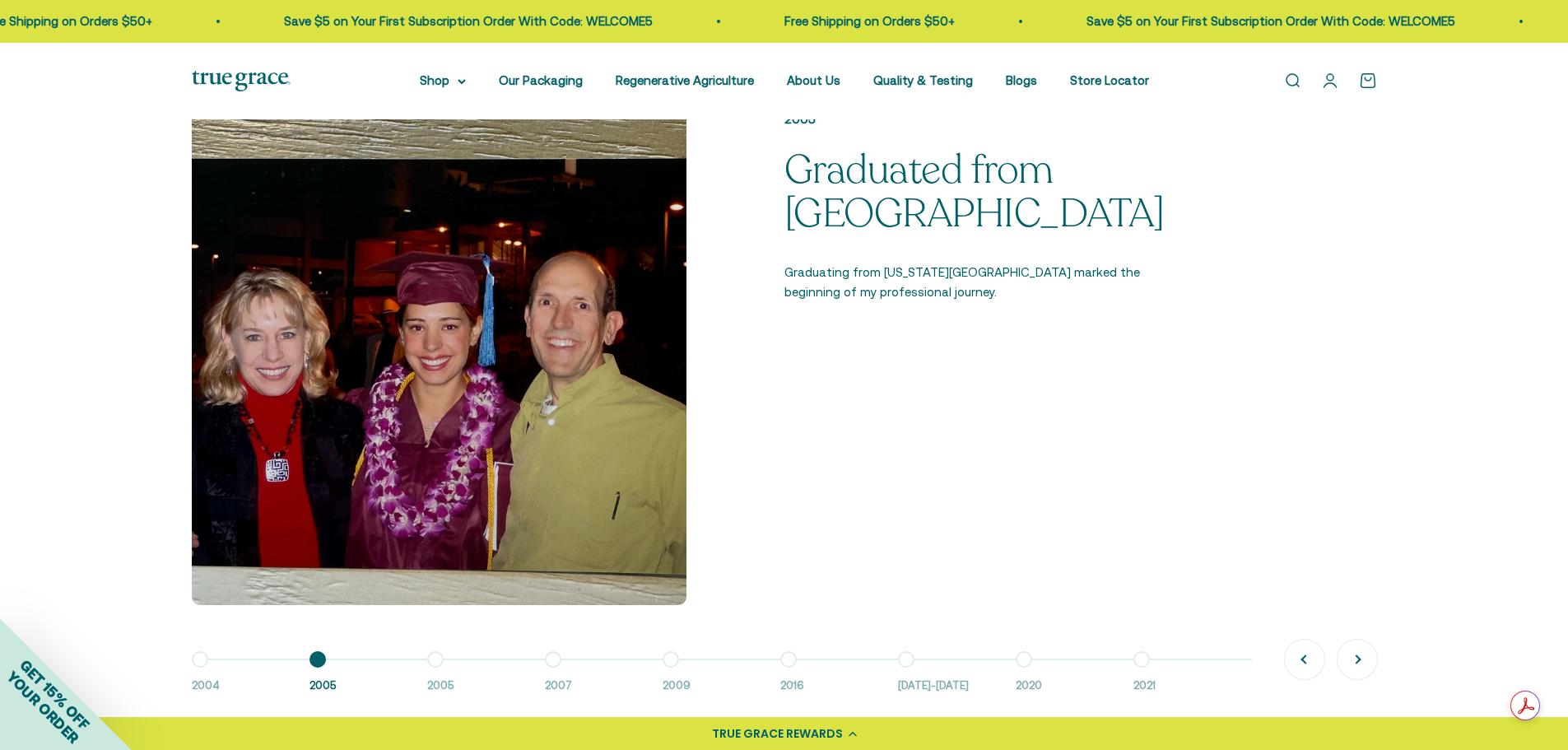
scroll to position [1235, 0]
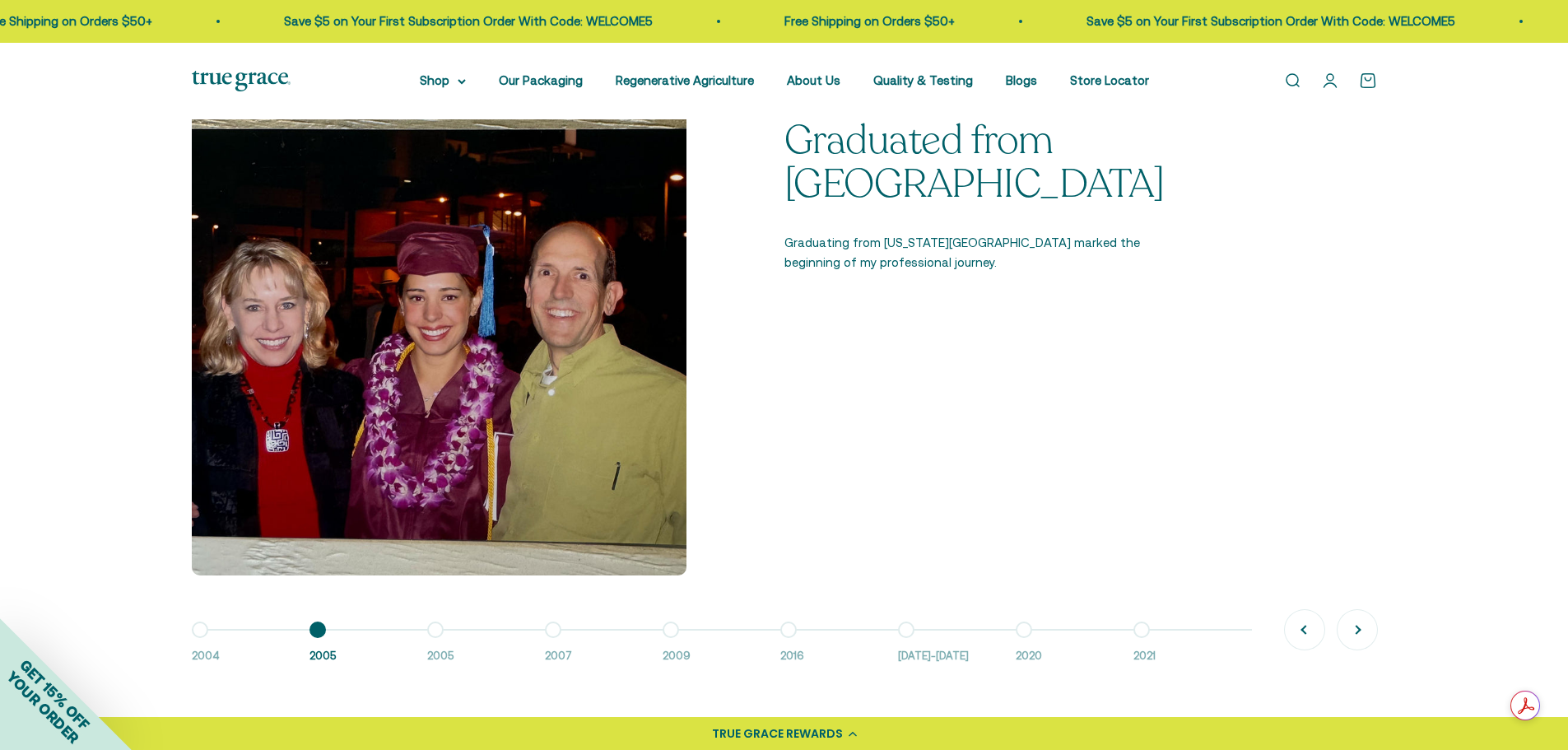
click at [441, 632] on button "Go to item 3 2005" at bounding box center [486, 647] width 118 height 36
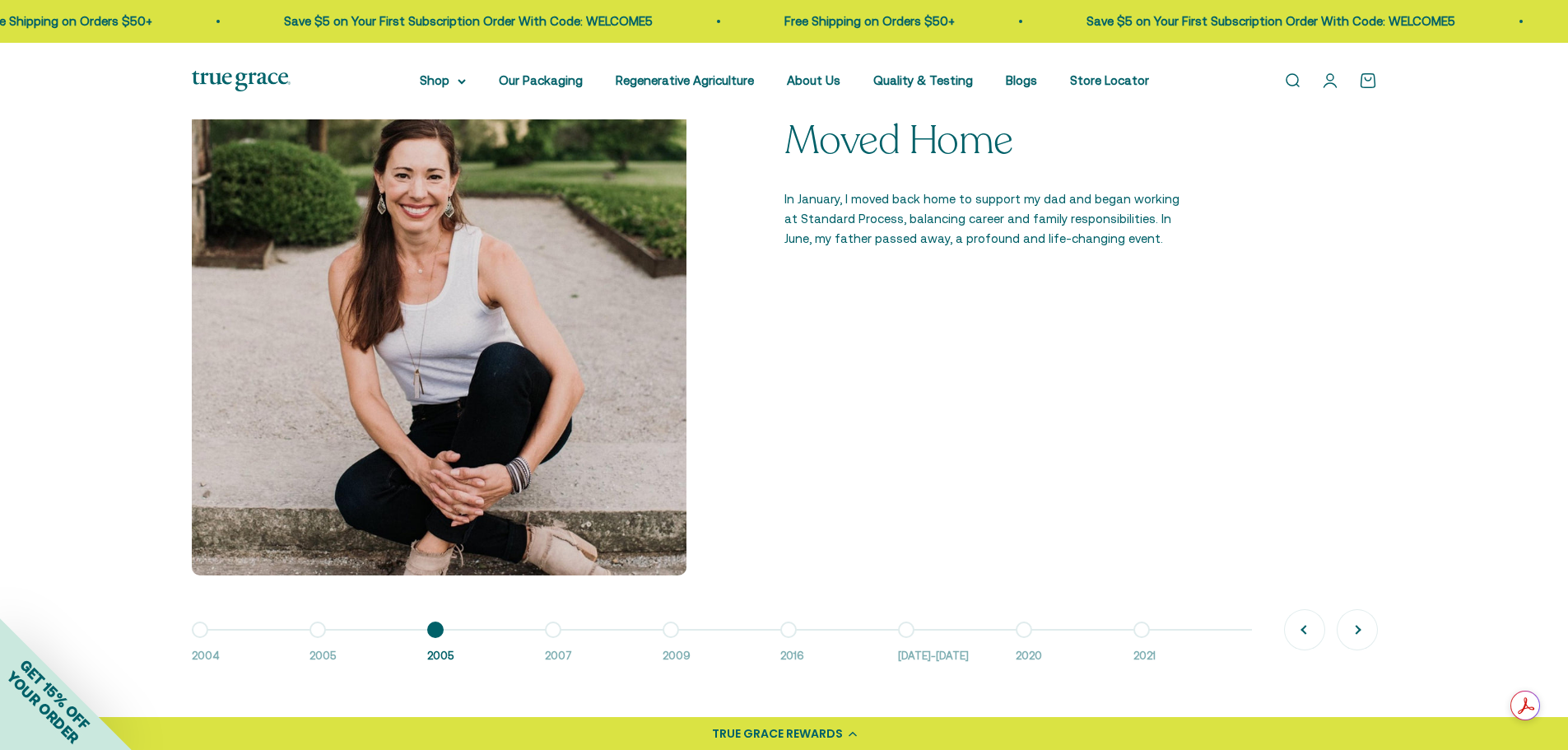
click at [555, 630] on button "Go to item 4 2007" at bounding box center [604, 647] width 118 height 36
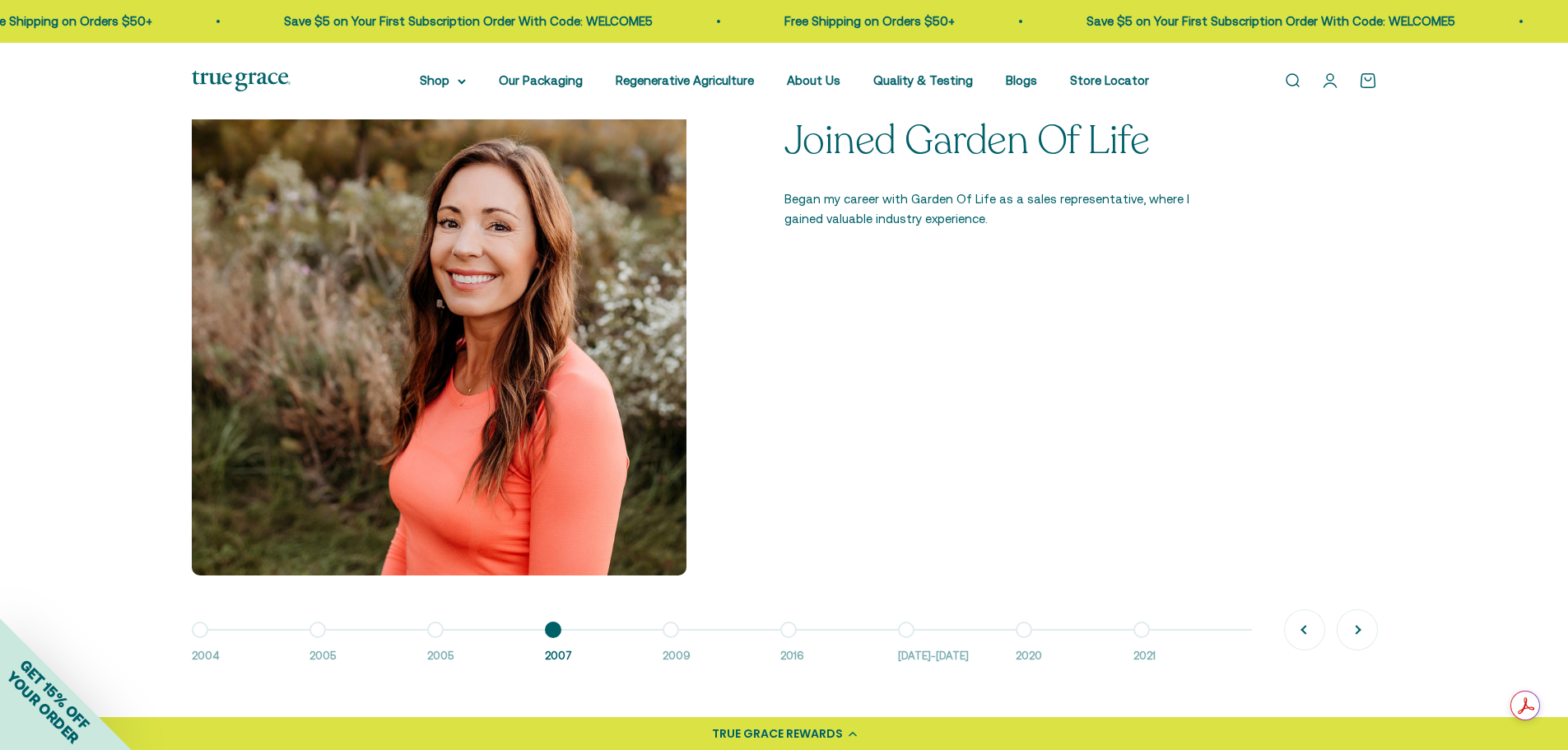
click at [669, 631] on button "Go to item 5 2009" at bounding box center [721, 647] width 118 height 36
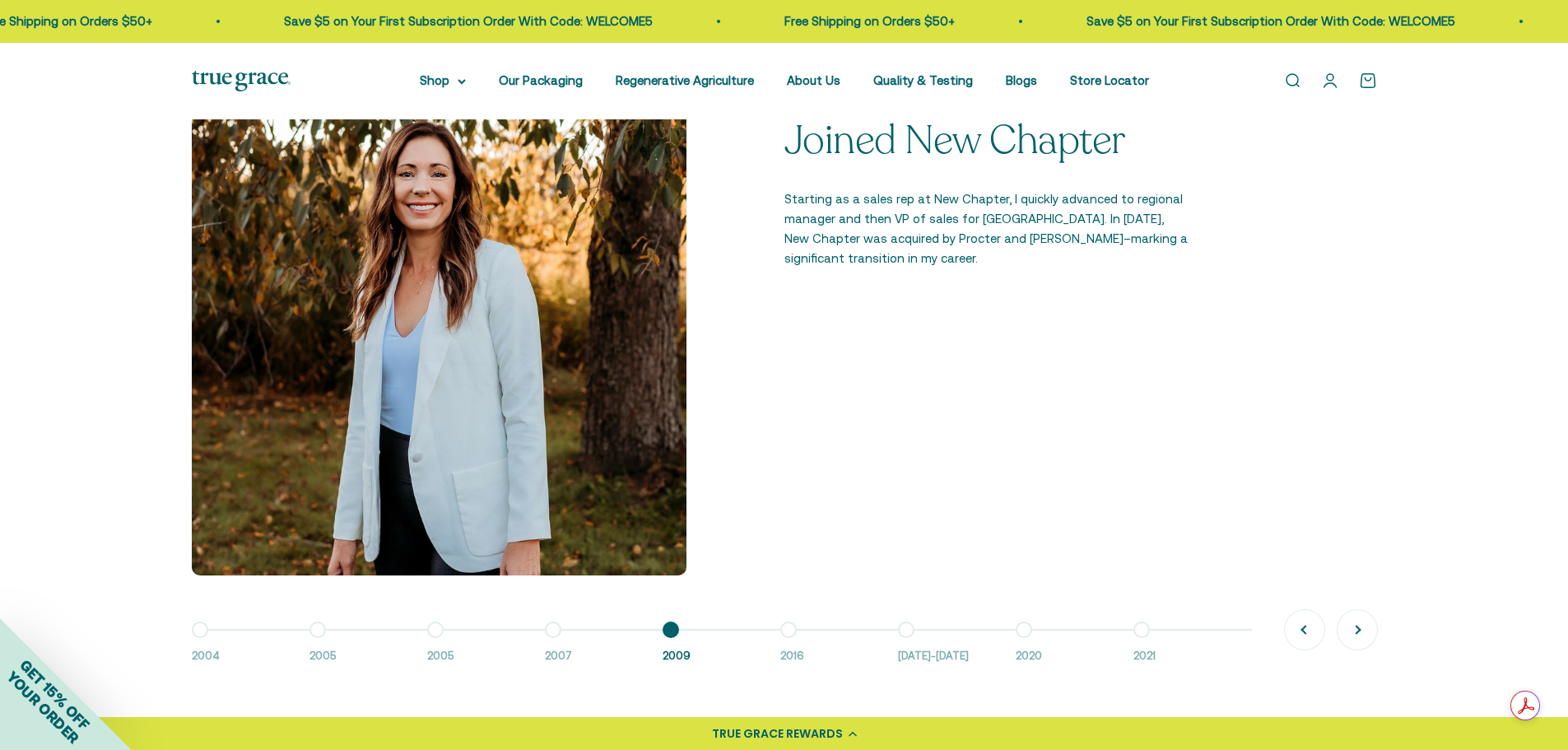
click at [789, 632] on button "Go to item 6 2016" at bounding box center [839, 647] width 118 height 36
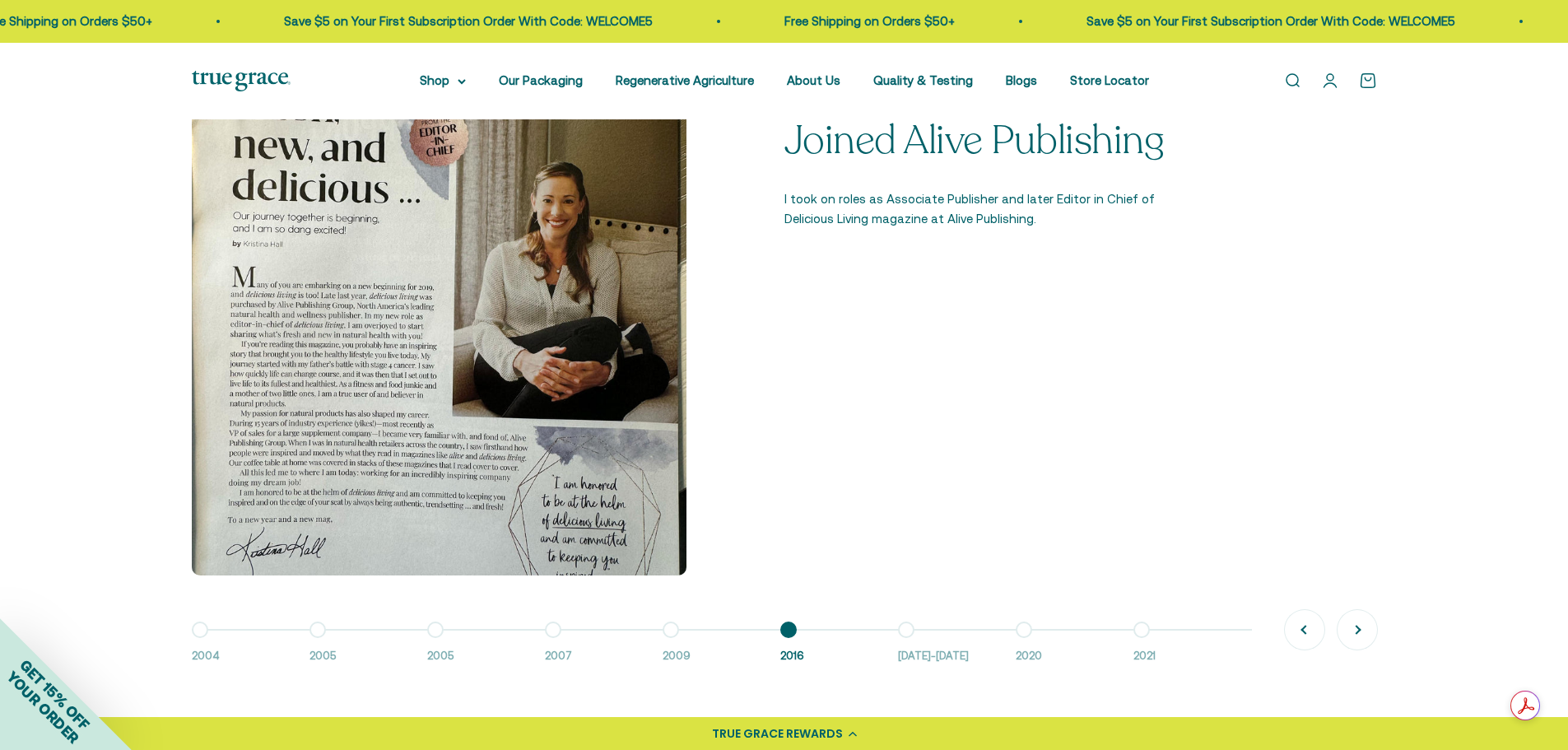
click at [910, 630] on button "Go to item 7 [DATE]-[DATE]" at bounding box center [956, 647] width 118 height 36
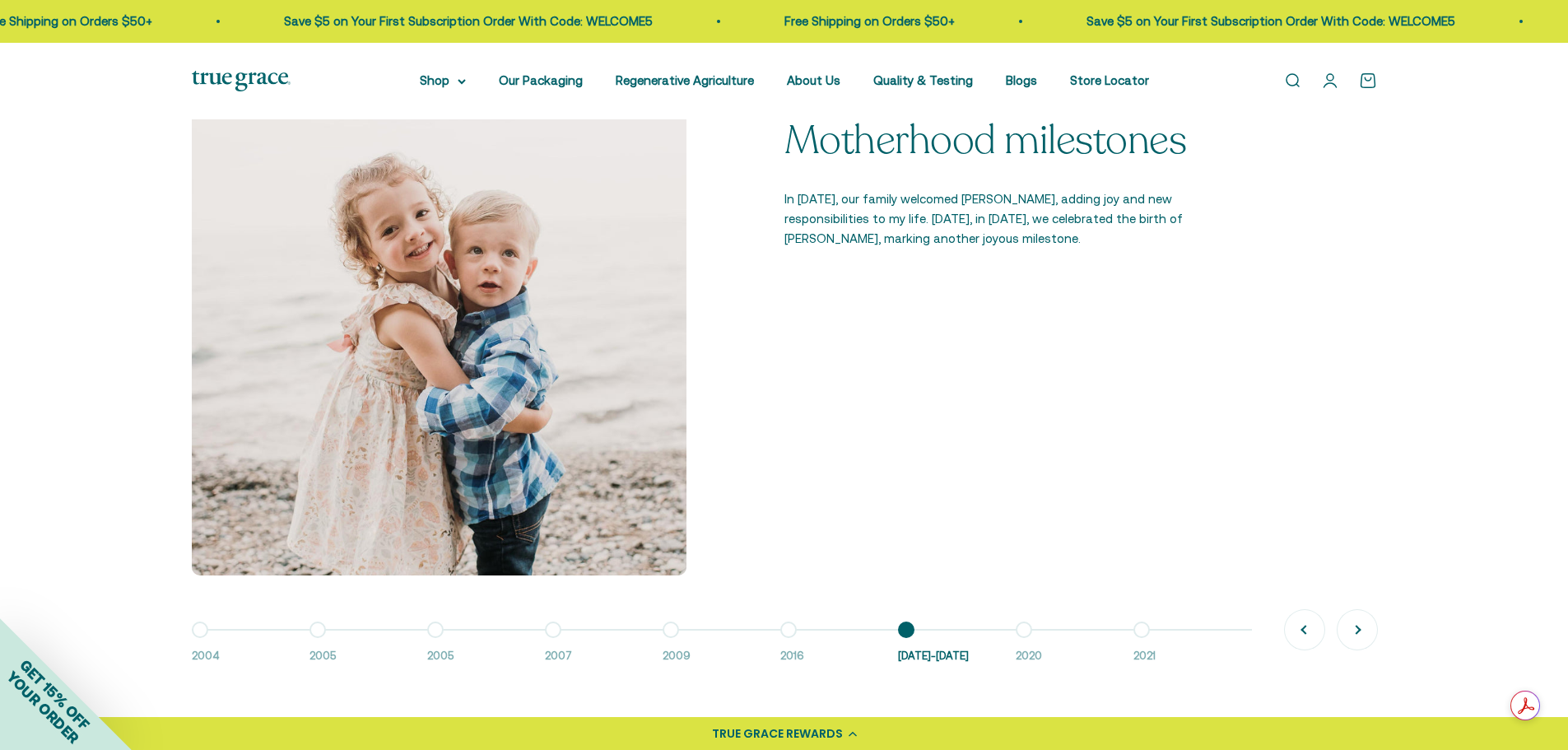
click at [1029, 630] on button "Go to item 8 2020" at bounding box center [1074, 647] width 118 height 36
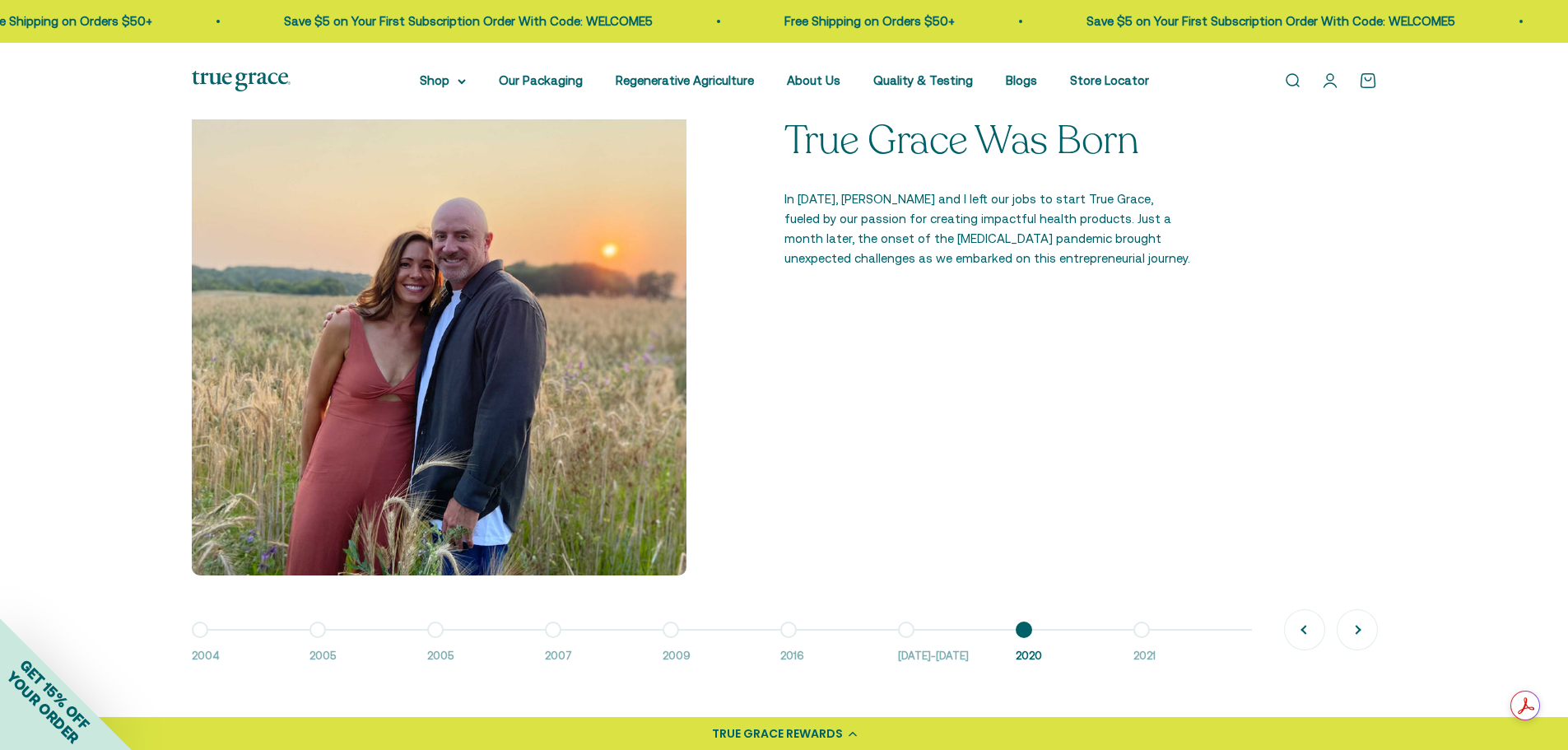
click at [1137, 630] on button "Go to item 9 2021" at bounding box center [1192, 647] width 118 height 36
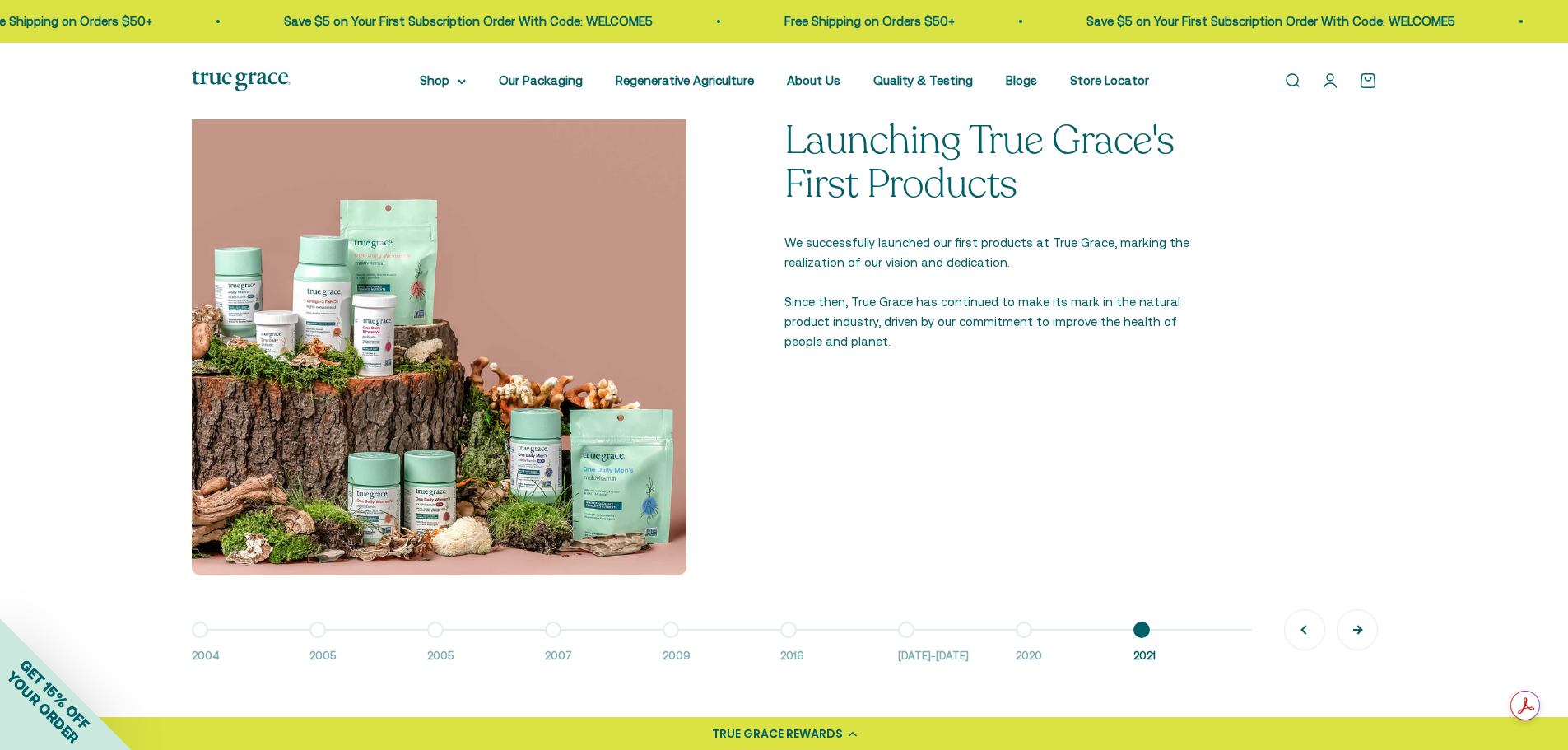
click at [1360, 630] on button "Next" at bounding box center [1357, 630] width 39 height 40
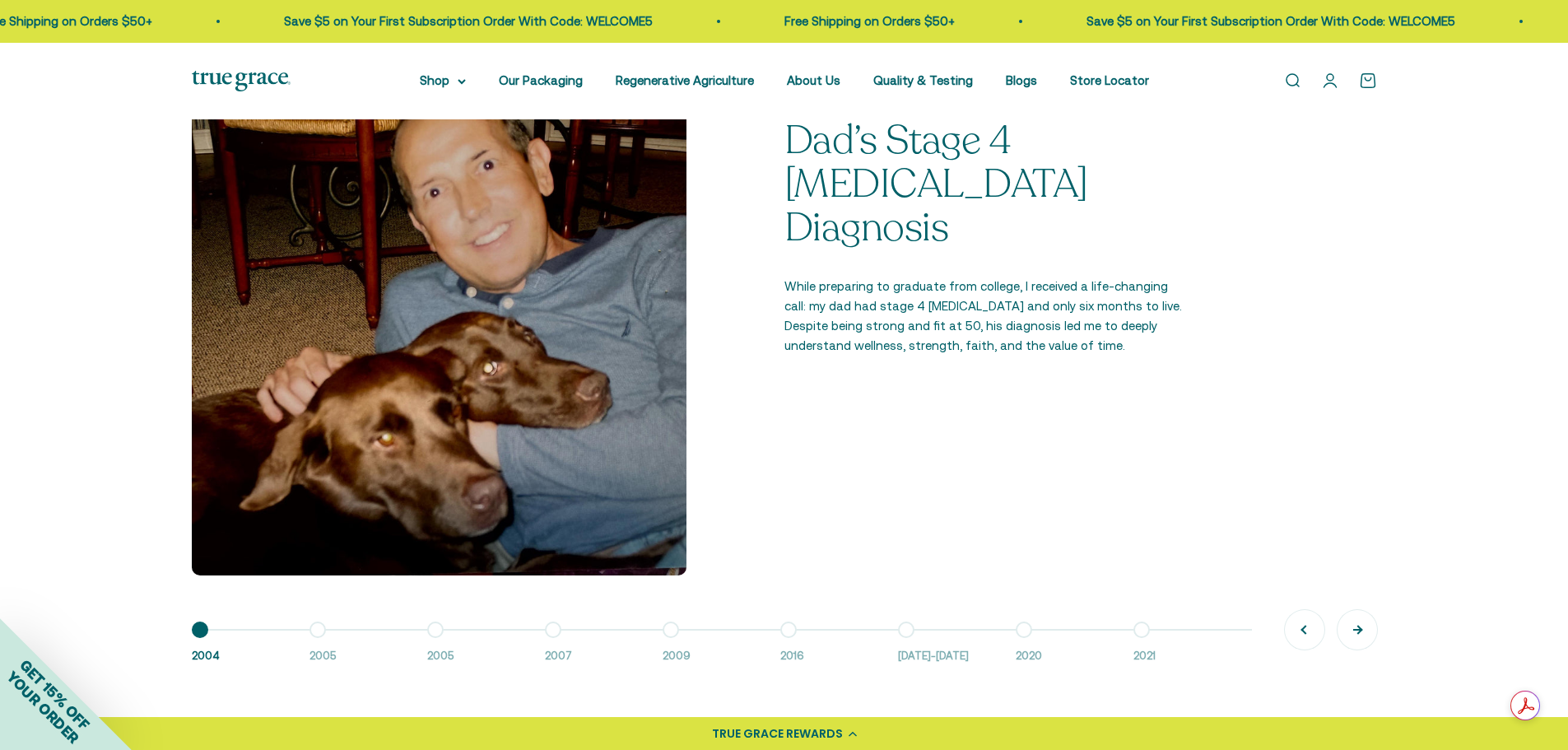
click at [1360, 630] on button "Next" at bounding box center [1357, 630] width 39 height 40
